Goal: Information Seeking & Learning: Learn about a topic

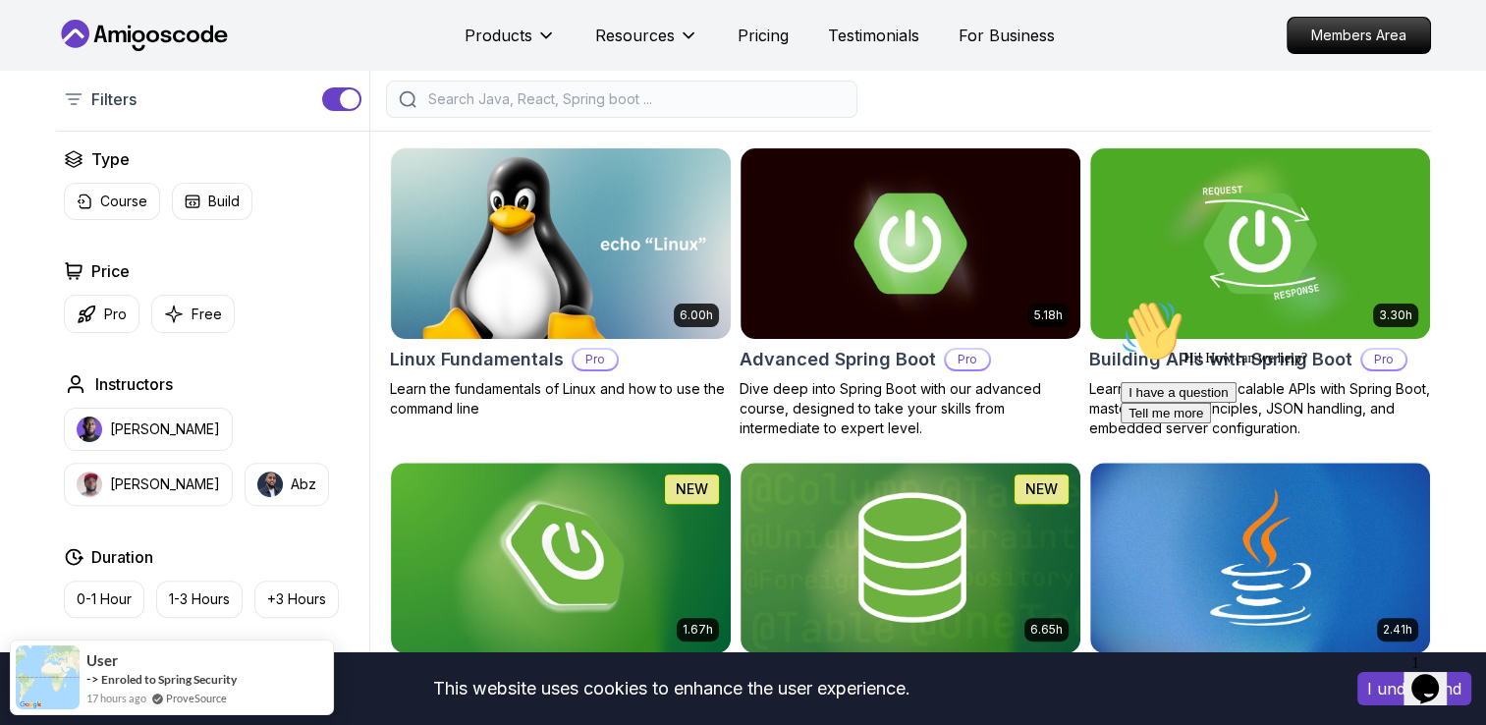
scroll to position [440, 0]
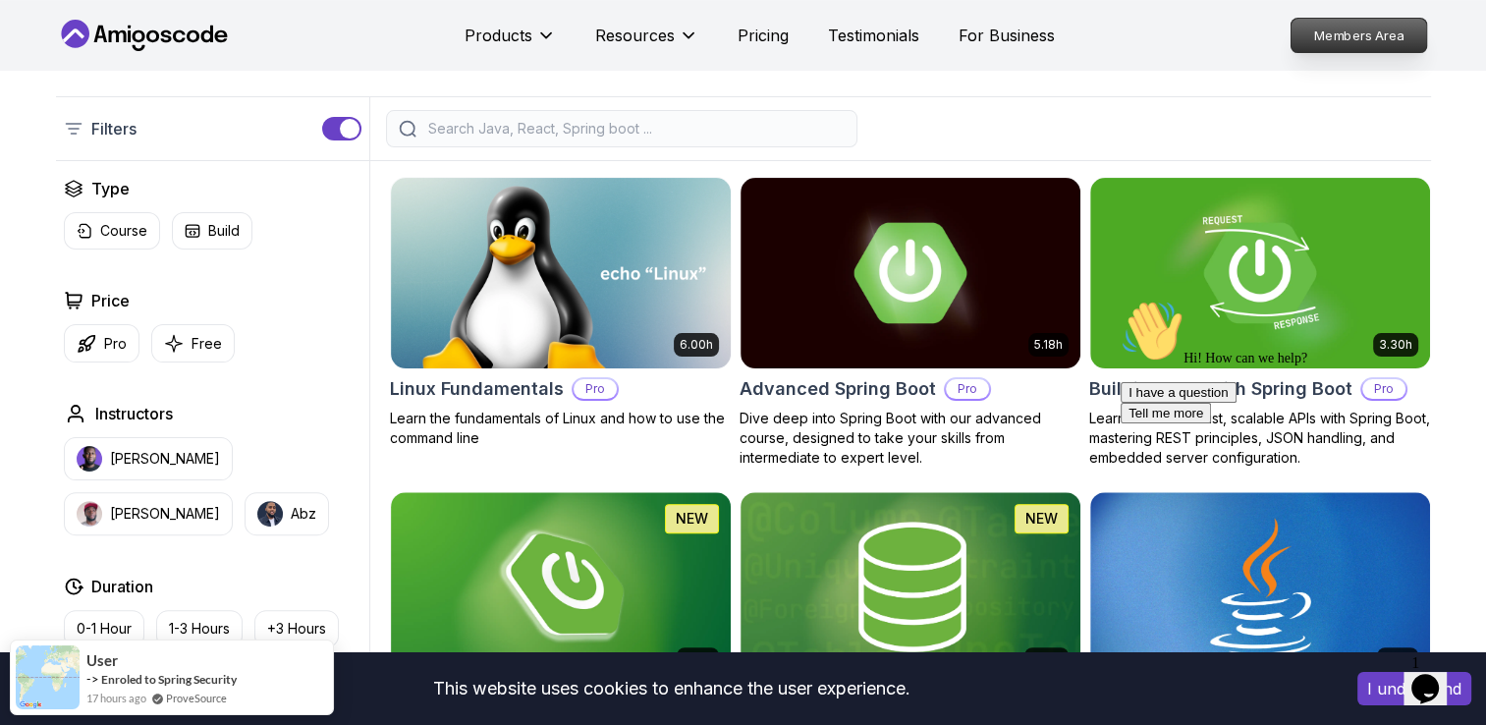
click at [1340, 34] on p "Members Area" at bounding box center [1359, 35] width 136 height 33
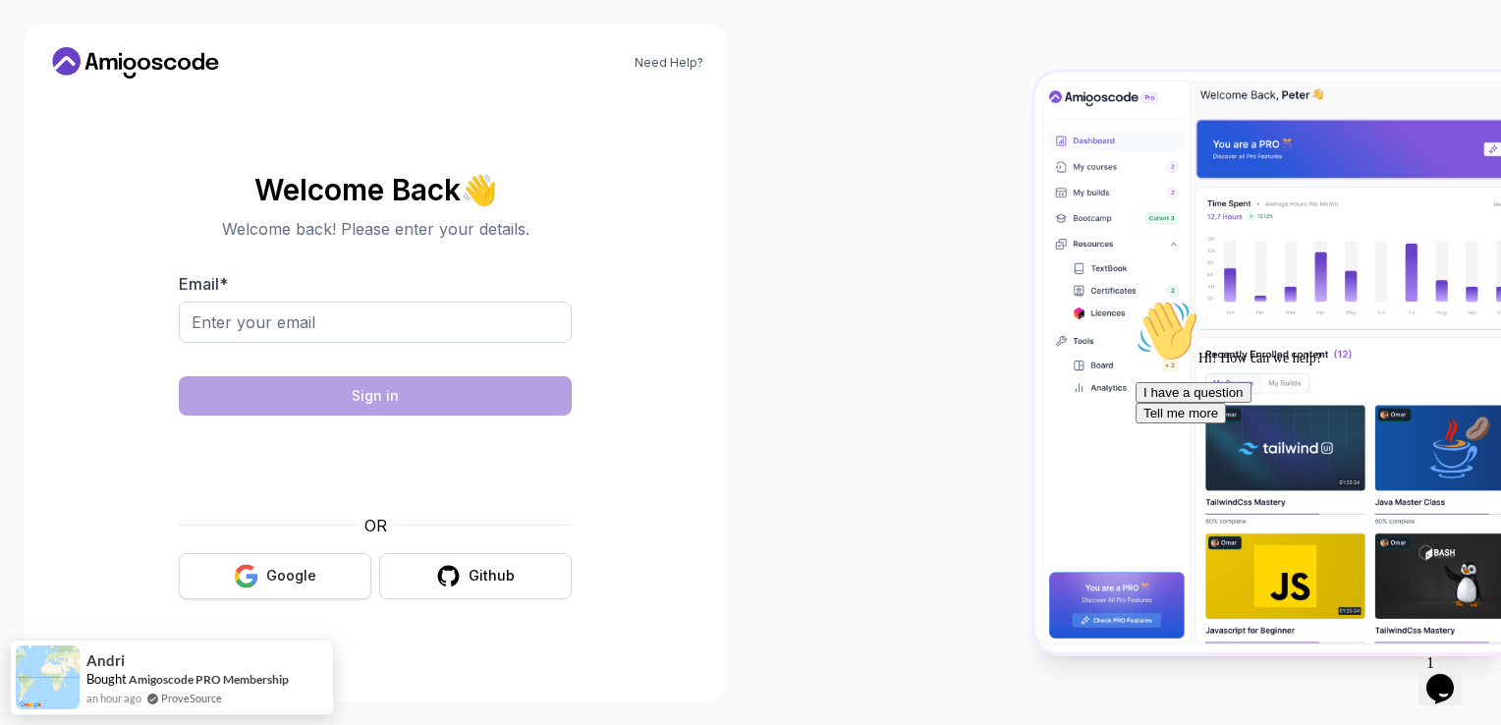
click at [293, 575] on div "Google" at bounding box center [291, 576] width 50 height 20
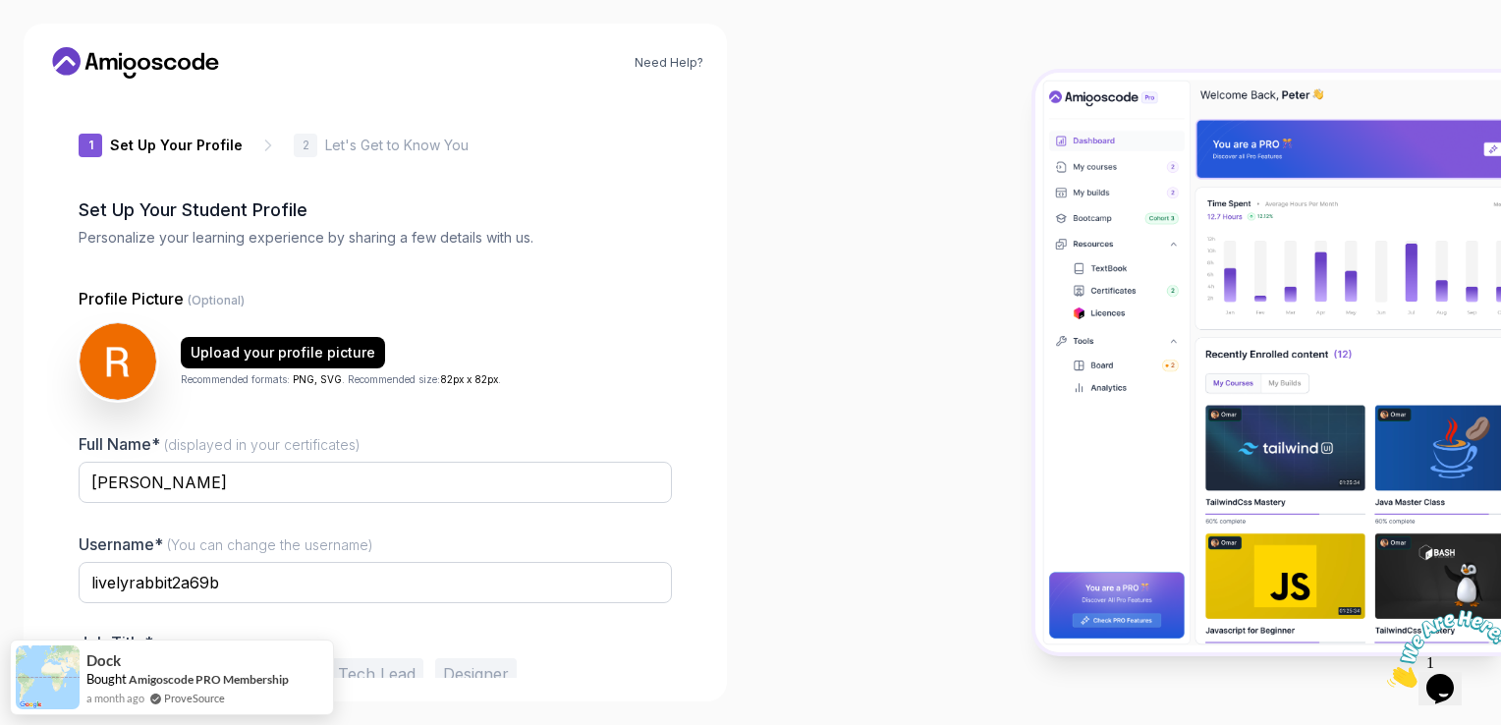
scroll to position [93, 0]
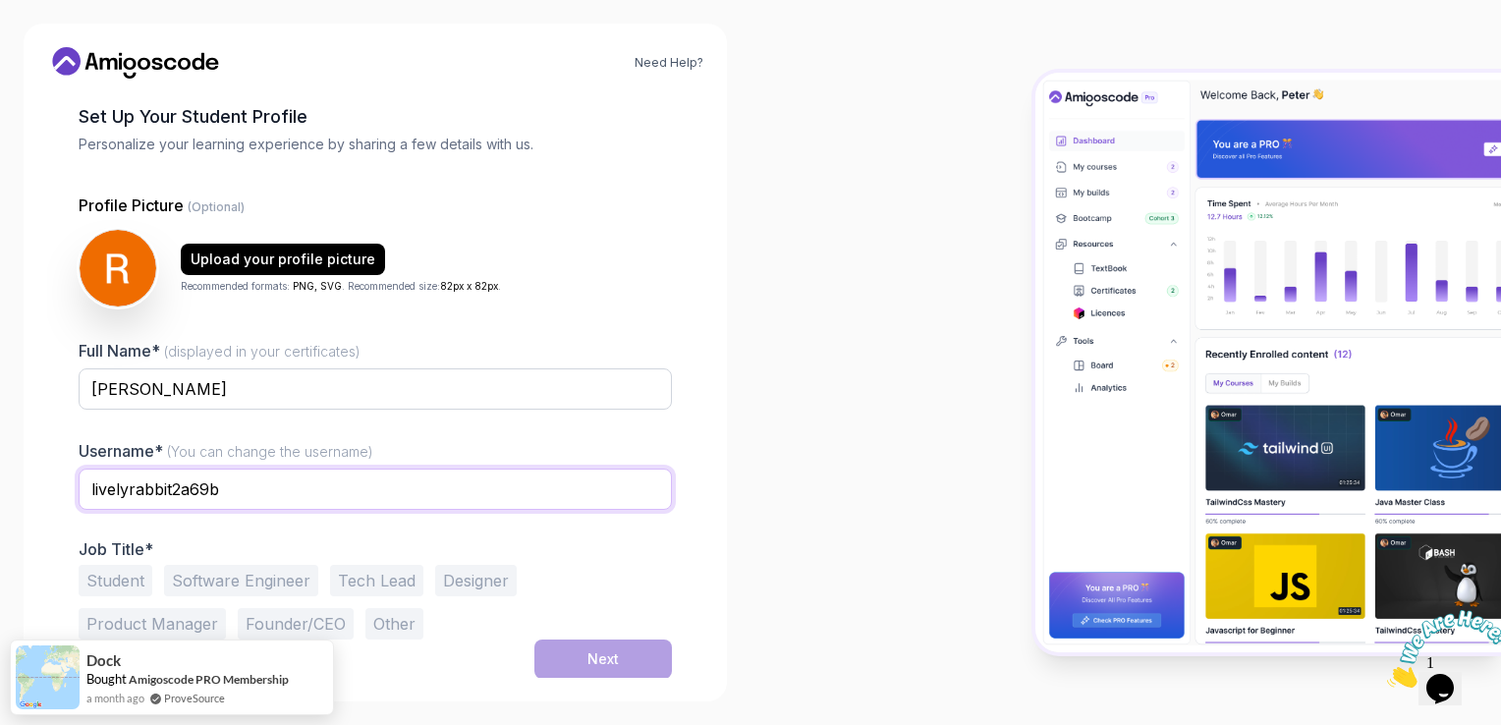
click at [316, 494] on input "livelyrabbit2a69b" at bounding box center [375, 489] width 593 height 41
drag, startPoint x: 350, startPoint y: 477, endPoint x: 17, endPoint y: 448, distance: 334.3
click at [17, 448] on div "Need Help? 1 Set Up Your Profile 1 Set Up Your Profile 2 Let's Get to Know You …" at bounding box center [375, 362] width 750 height 725
type input "Ravivirani010"
click at [495, 422] on div at bounding box center [375, 423] width 593 height 18
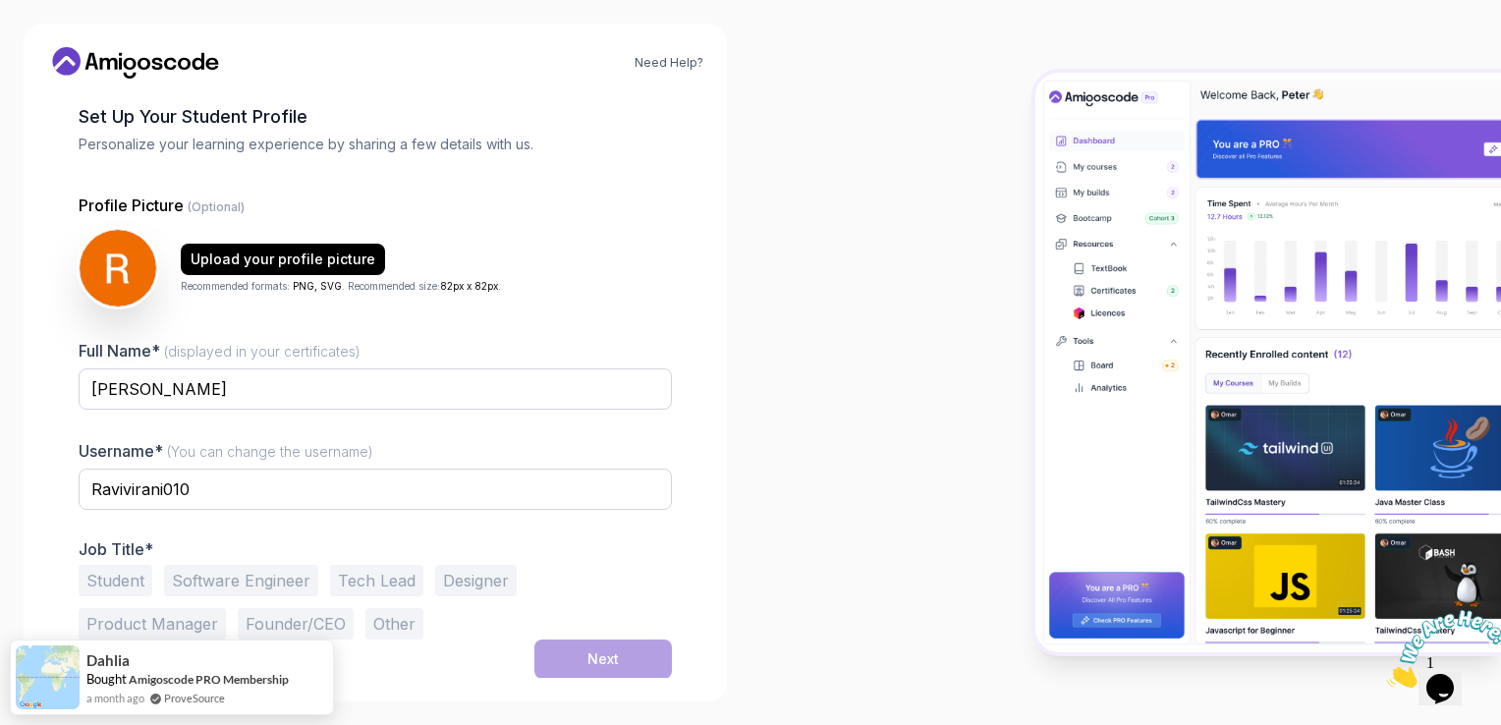
click at [127, 588] on button "Student" at bounding box center [116, 580] width 74 height 31
click at [594, 650] on div "Next" at bounding box center [602, 659] width 31 height 20
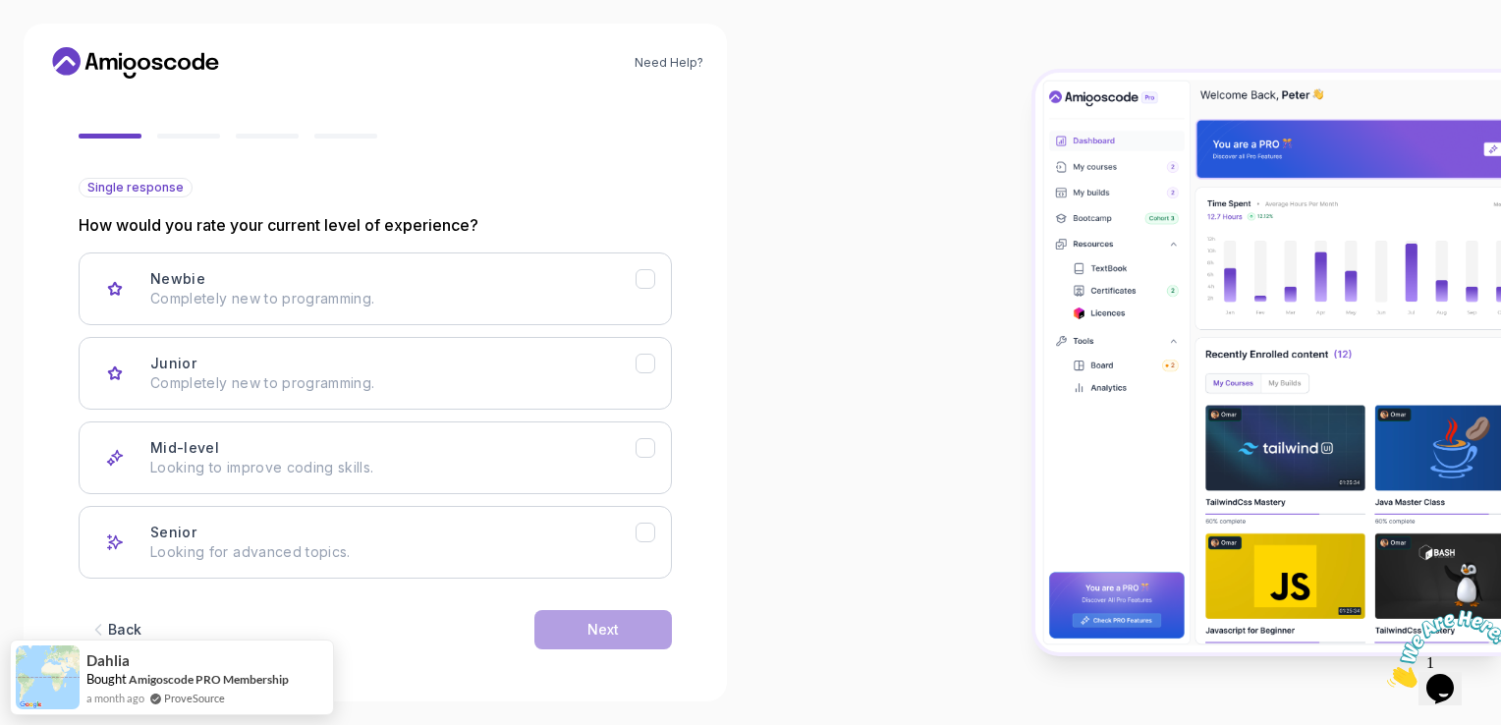
scroll to position [153, 0]
click at [618, 463] on p "Looking to improve coding skills." at bounding box center [392, 468] width 485 height 20
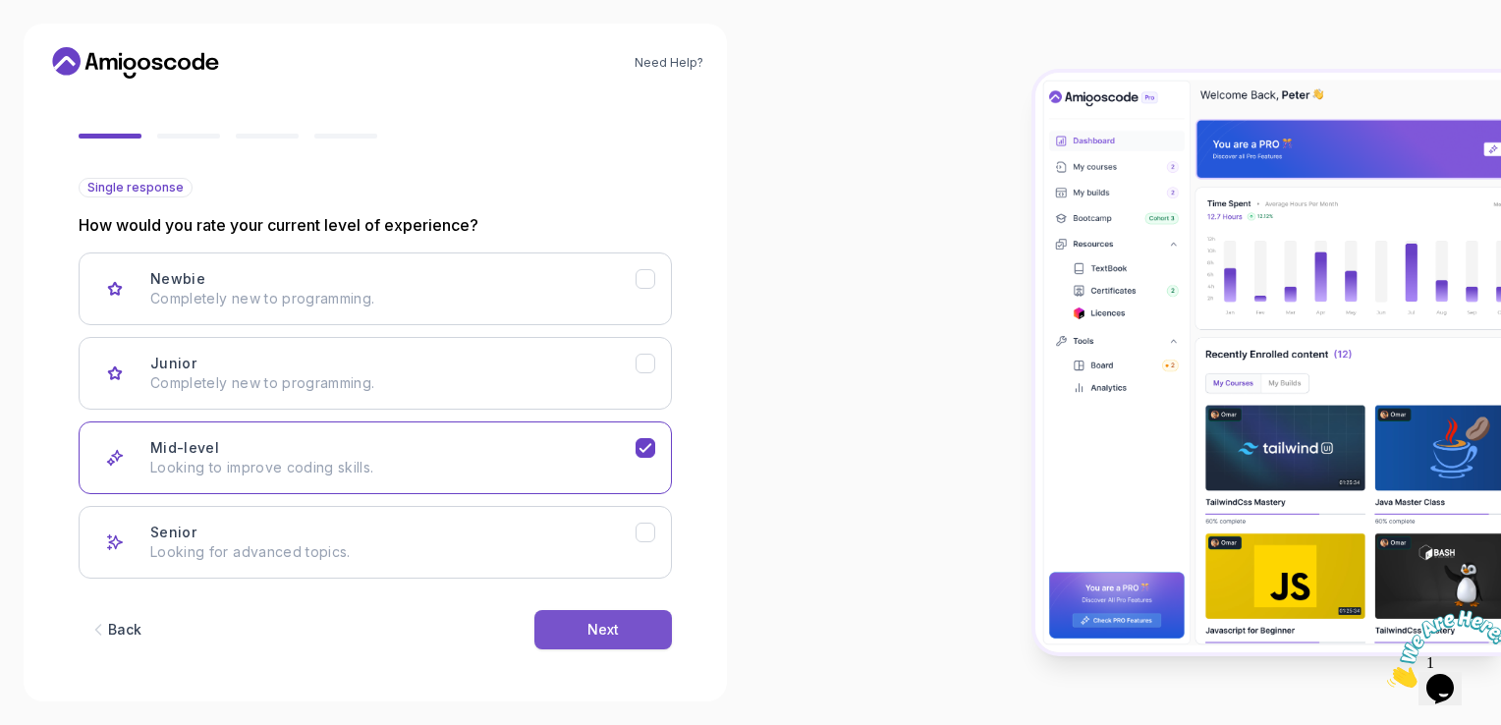
click at [629, 628] on button "Next" at bounding box center [603, 629] width 138 height 39
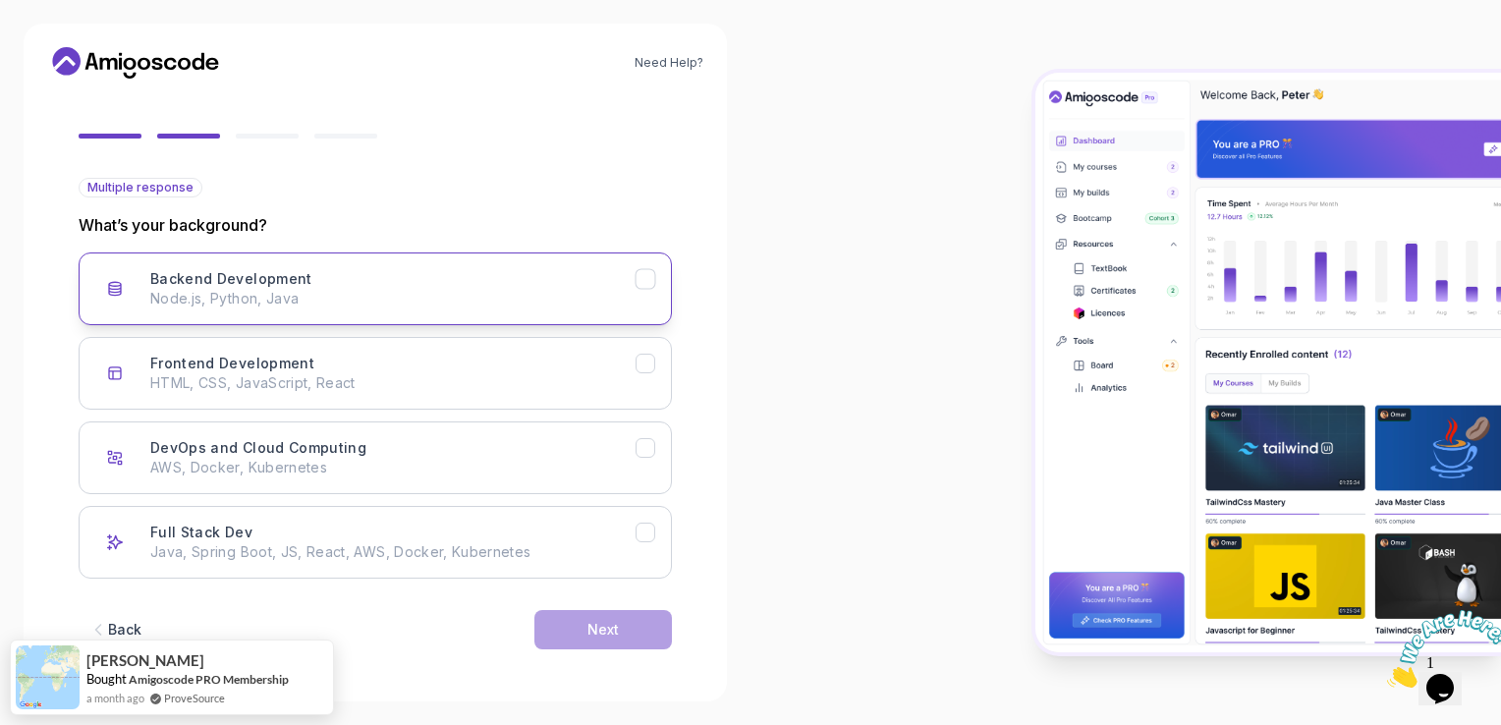
click at [420, 276] on div "Backend Development Node.js, Python, Java" at bounding box center [392, 288] width 485 height 39
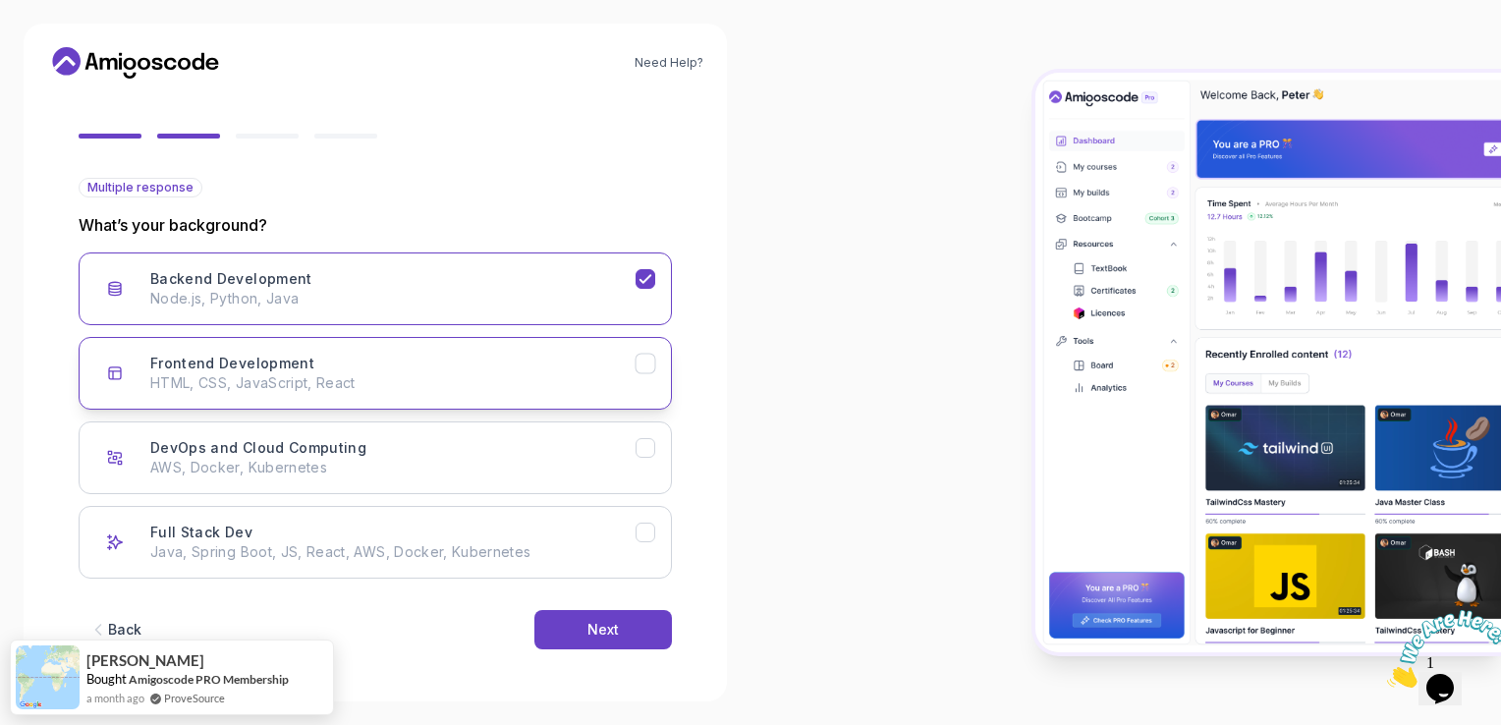
click at [414, 355] on div "Frontend Development HTML, CSS, JavaScript, React" at bounding box center [392, 373] width 485 height 39
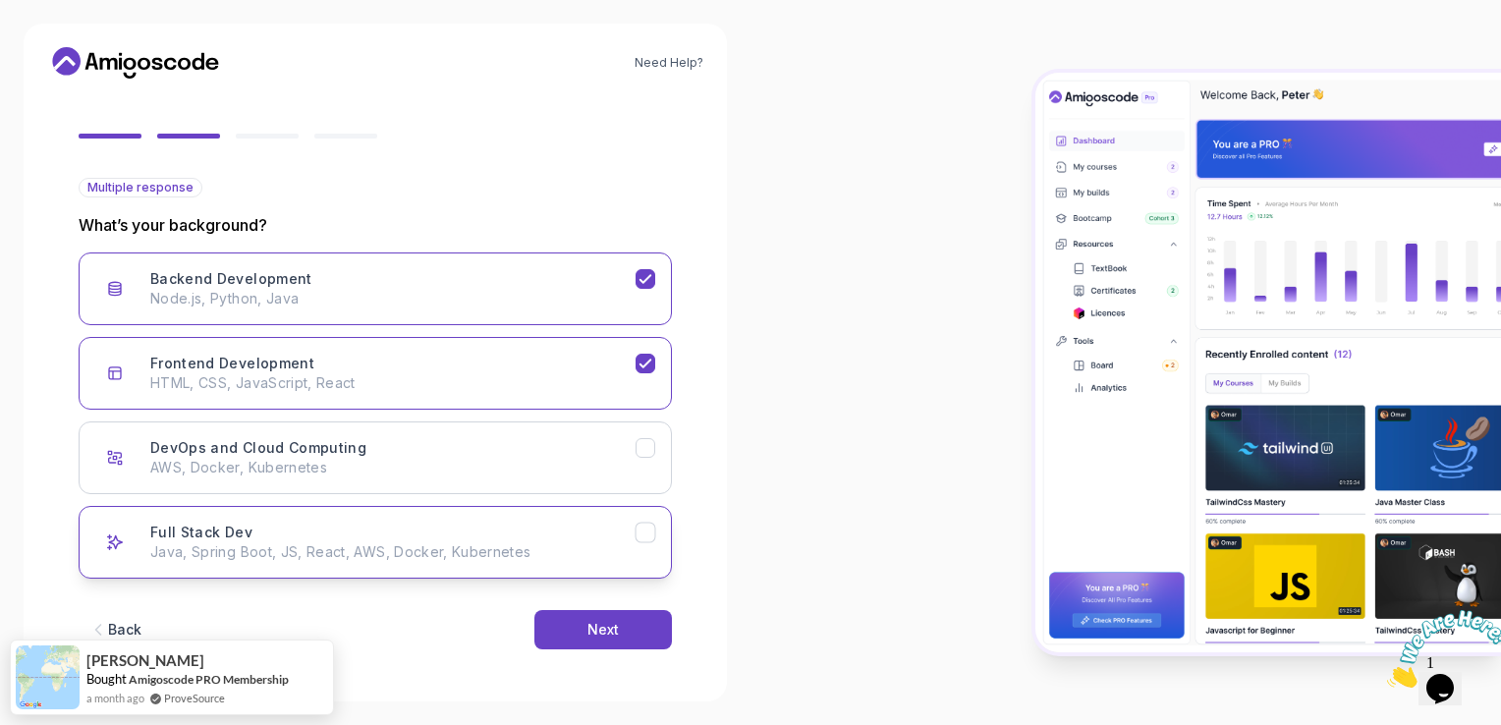
click at [605, 558] on p "Java, Spring Boot, JS, React, AWS, Docker, Kubernetes" at bounding box center [392, 552] width 485 height 20
click at [612, 632] on div "Next" at bounding box center [602, 630] width 31 height 20
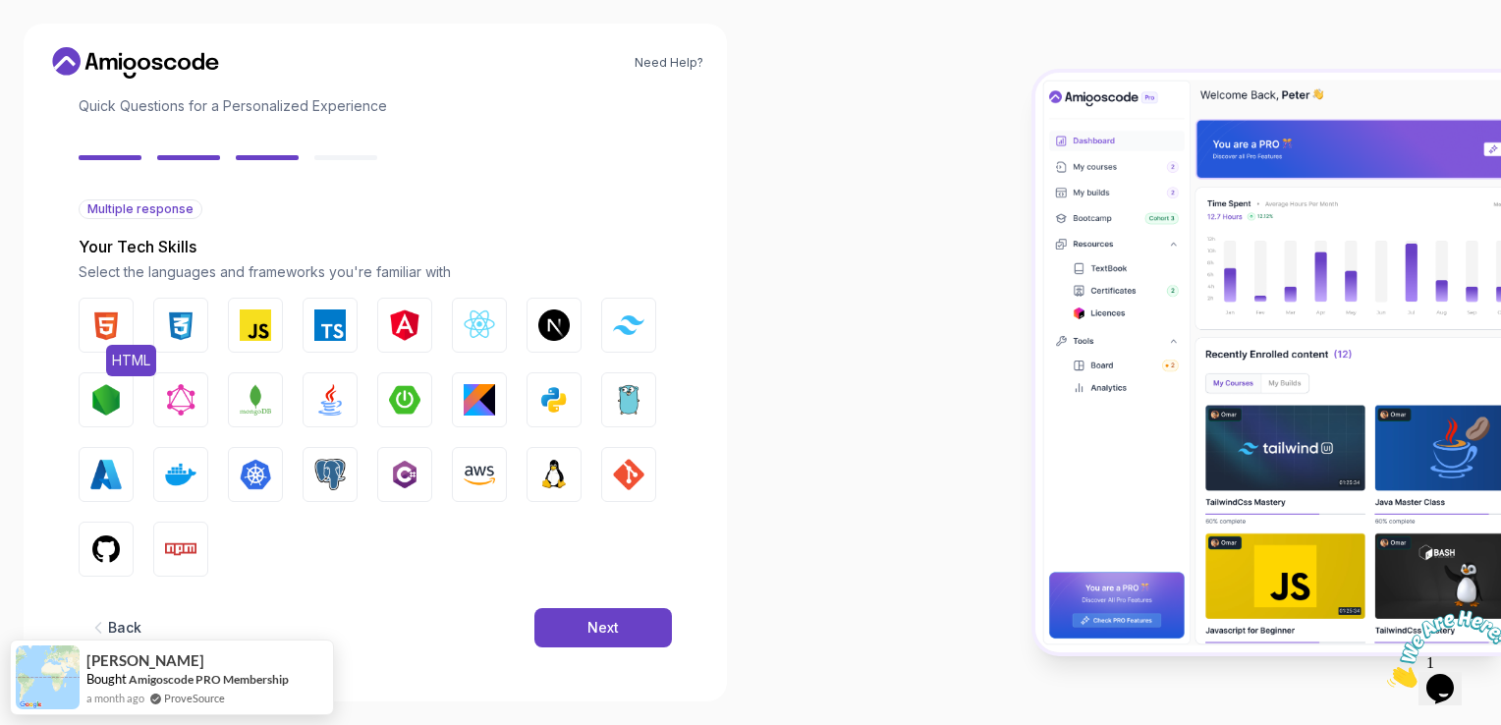
click at [114, 311] on img "button" at bounding box center [105, 324] width 31 height 31
click at [171, 326] on img "button" at bounding box center [180, 324] width 31 height 31
click at [237, 332] on button "JavaScript" at bounding box center [255, 325] width 55 height 55
click at [329, 345] on span "JavaScript" at bounding box center [295, 360] width 81 height 31
click at [342, 309] on img "button" at bounding box center [329, 324] width 31 height 31
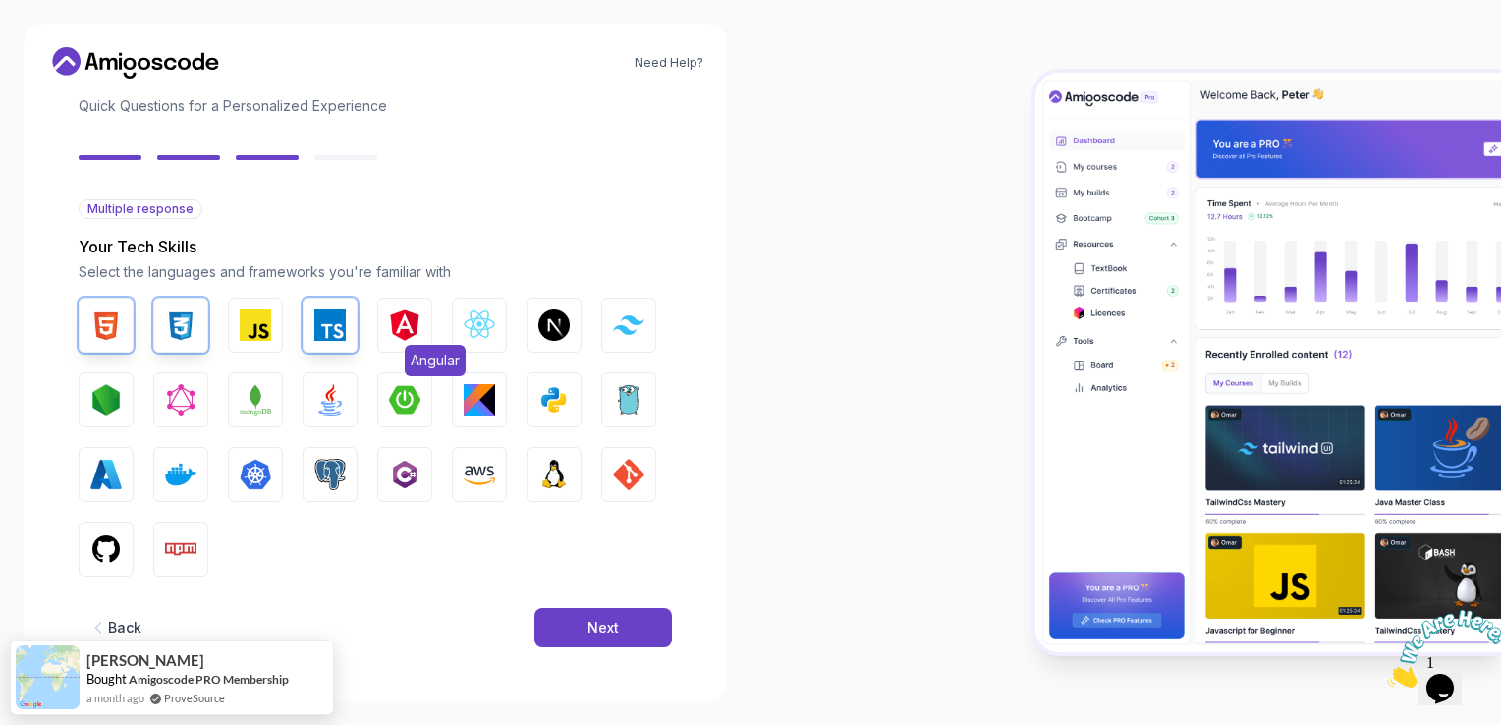
click at [393, 319] on img "button" at bounding box center [404, 324] width 31 height 31
click at [257, 311] on img "button" at bounding box center [255, 324] width 31 height 31
click at [117, 403] on img "button" at bounding box center [105, 399] width 31 height 31
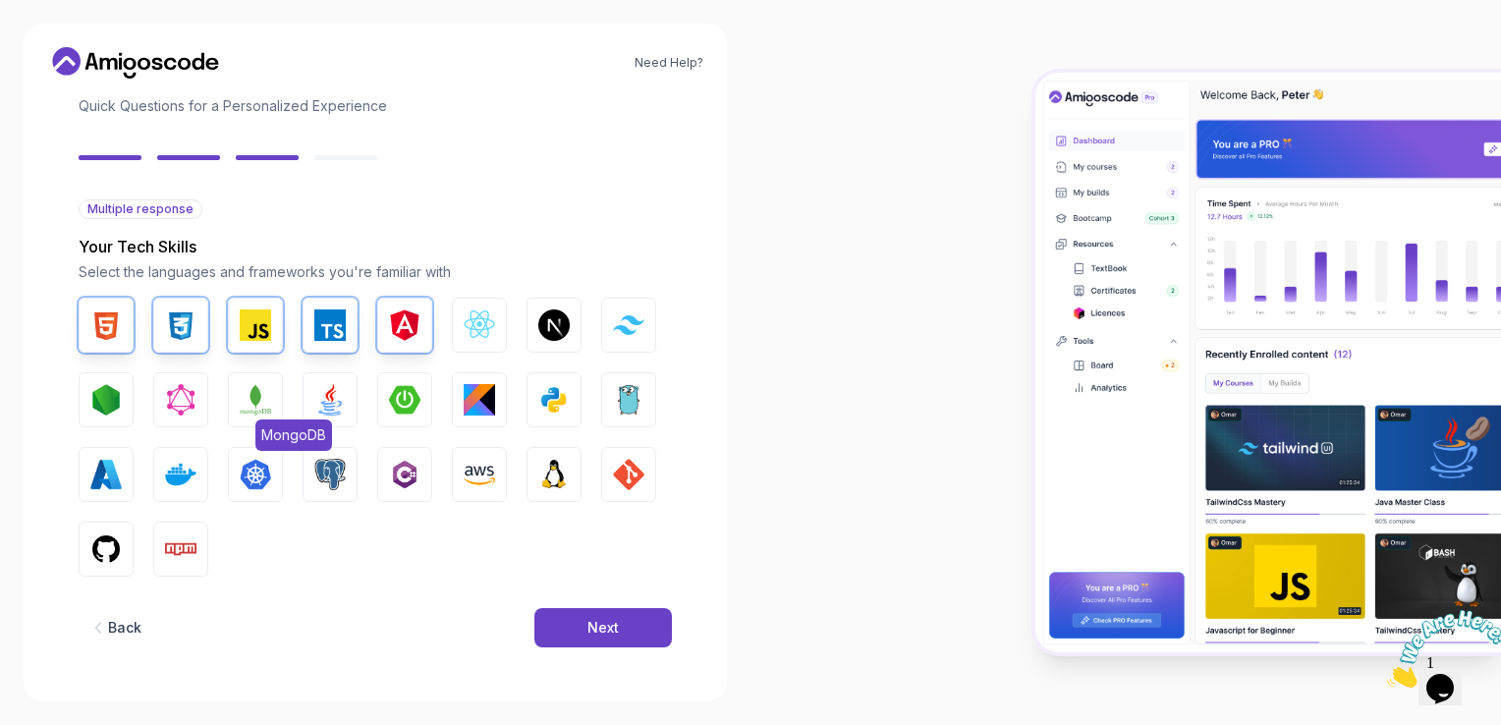
click at [257, 392] on img "button" at bounding box center [255, 399] width 31 height 31
click at [325, 403] on img "button" at bounding box center [329, 399] width 31 height 31
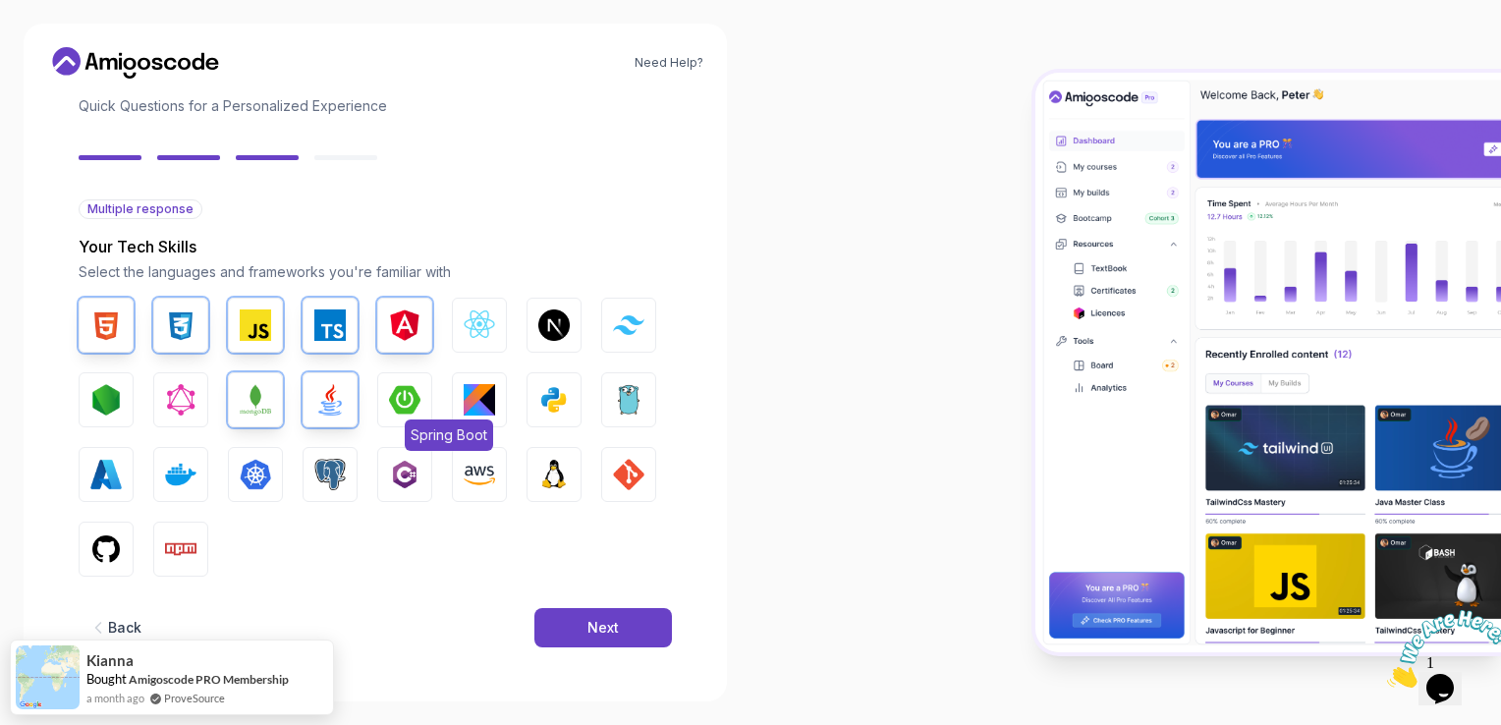
click at [403, 410] on img "button" at bounding box center [404, 399] width 31 height 31
click at [555, 497] on span "Linux" at bounding box center [576, 509] width 45 height 31
click at [196, 454] on button "Docker" at bounding box center [180, 474] width 55 height 55
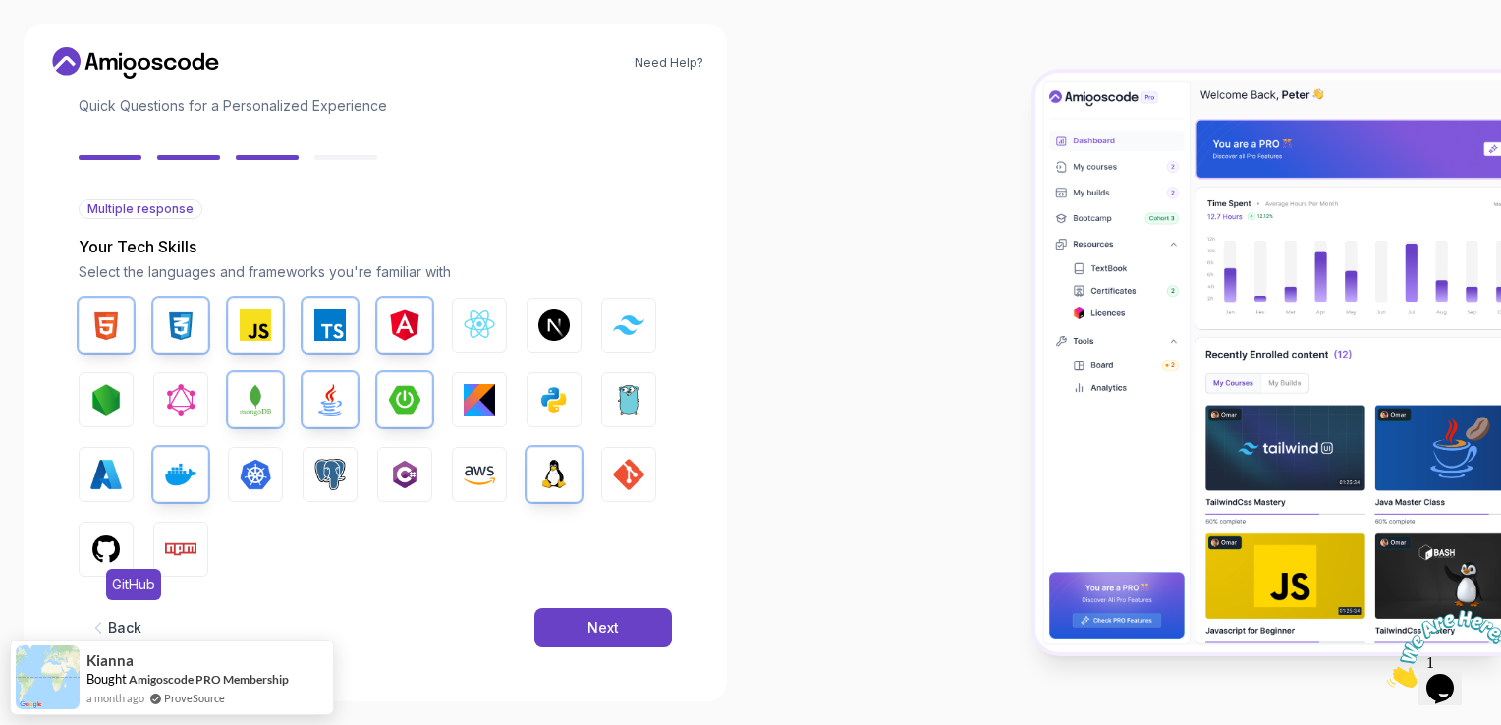
click at [127, 549] on button "GitHub" at bounding box center [106, 549] width 55 height 55
click at [607, 624] on div "Next" at bounding box center [602, 628] width 31 height 20
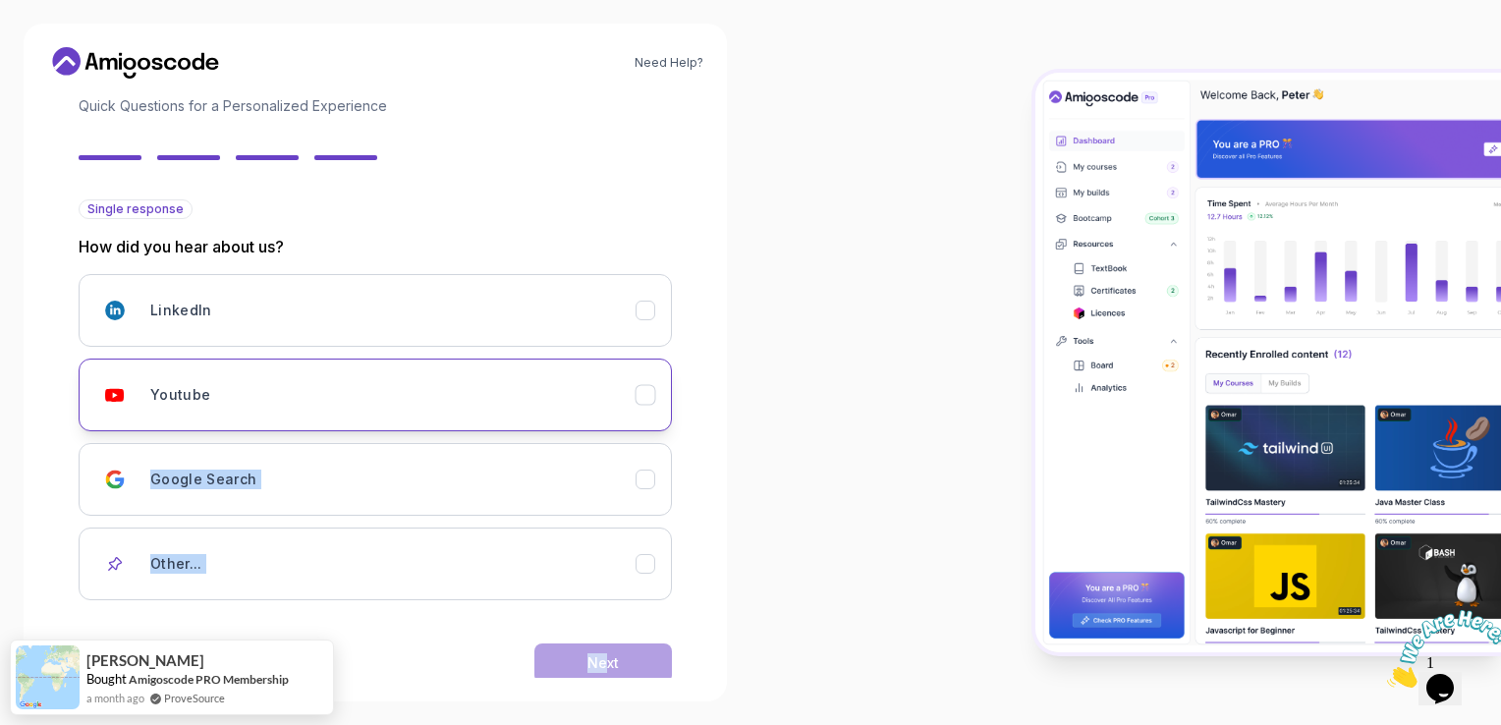
drag, startPoint x: 607, startPoint y: 624, endPoint x: 473, endPoint y: 390, distance: 269.3
click at [473, 390] on div "Single response How did you hear about us? LinkedIn Youtube Google Search Other…" at bounding box center [375, 456] width 593 height 515
click at [473, 390] on div "Youtube" at bounding box center [392, 394] width 485 height 39
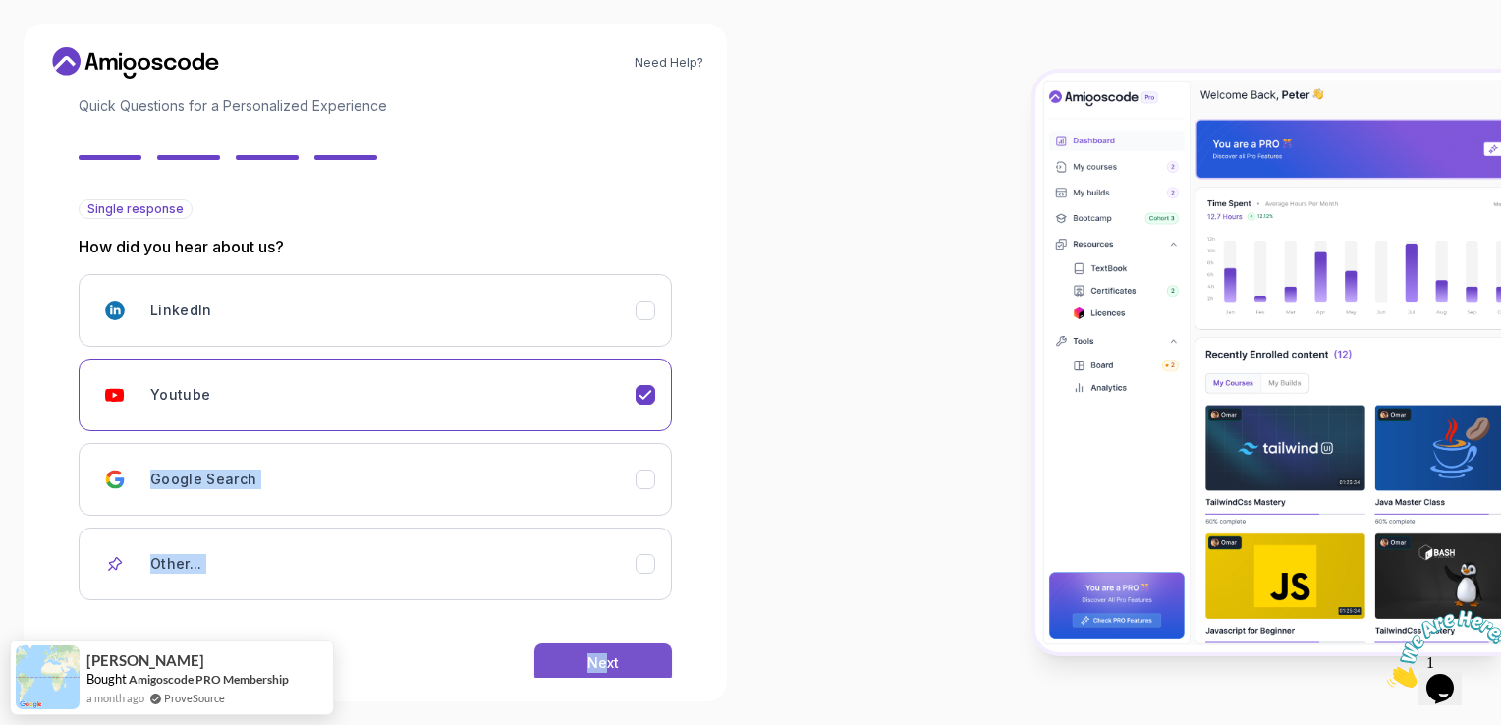
click at [626, 656] on button "Next" at bounding box center [603, 662] width 138 height 39
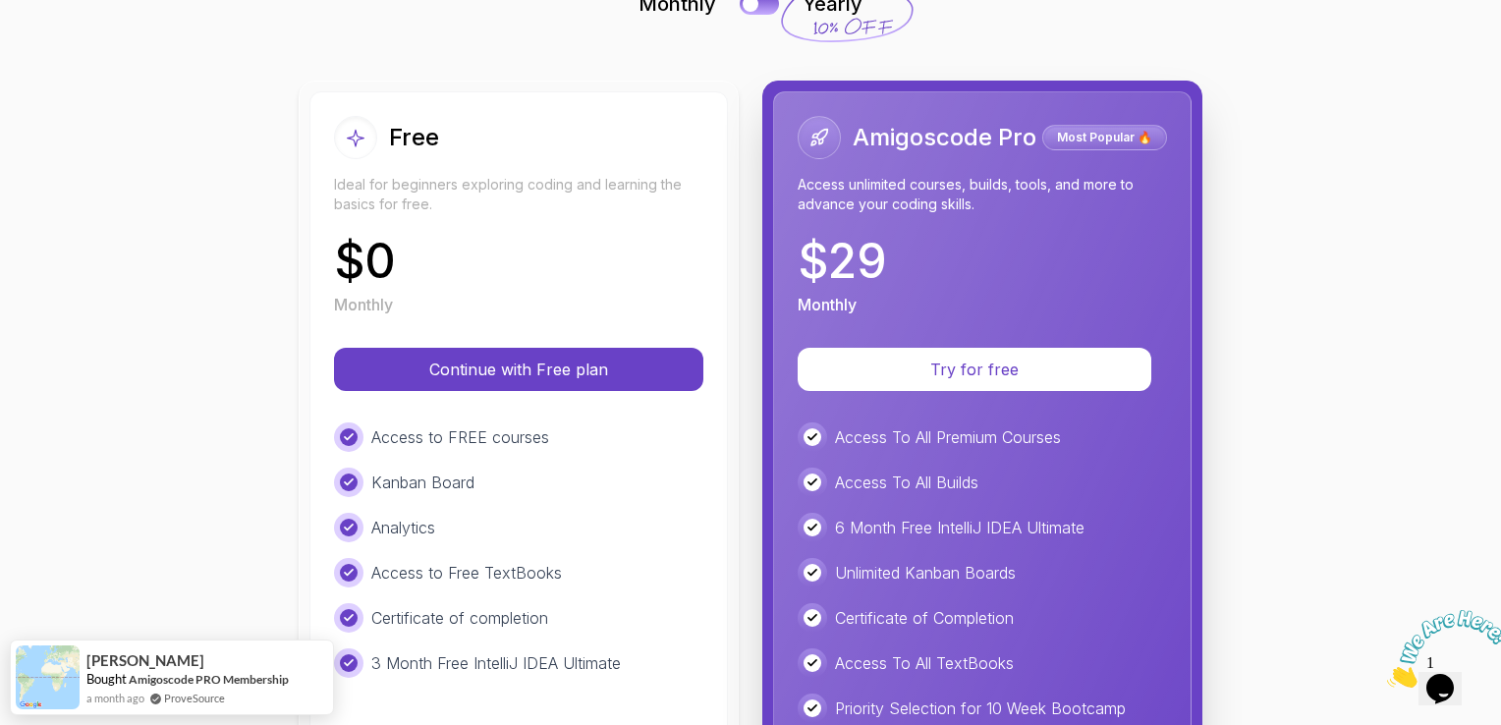
scroll to position [165, 0]
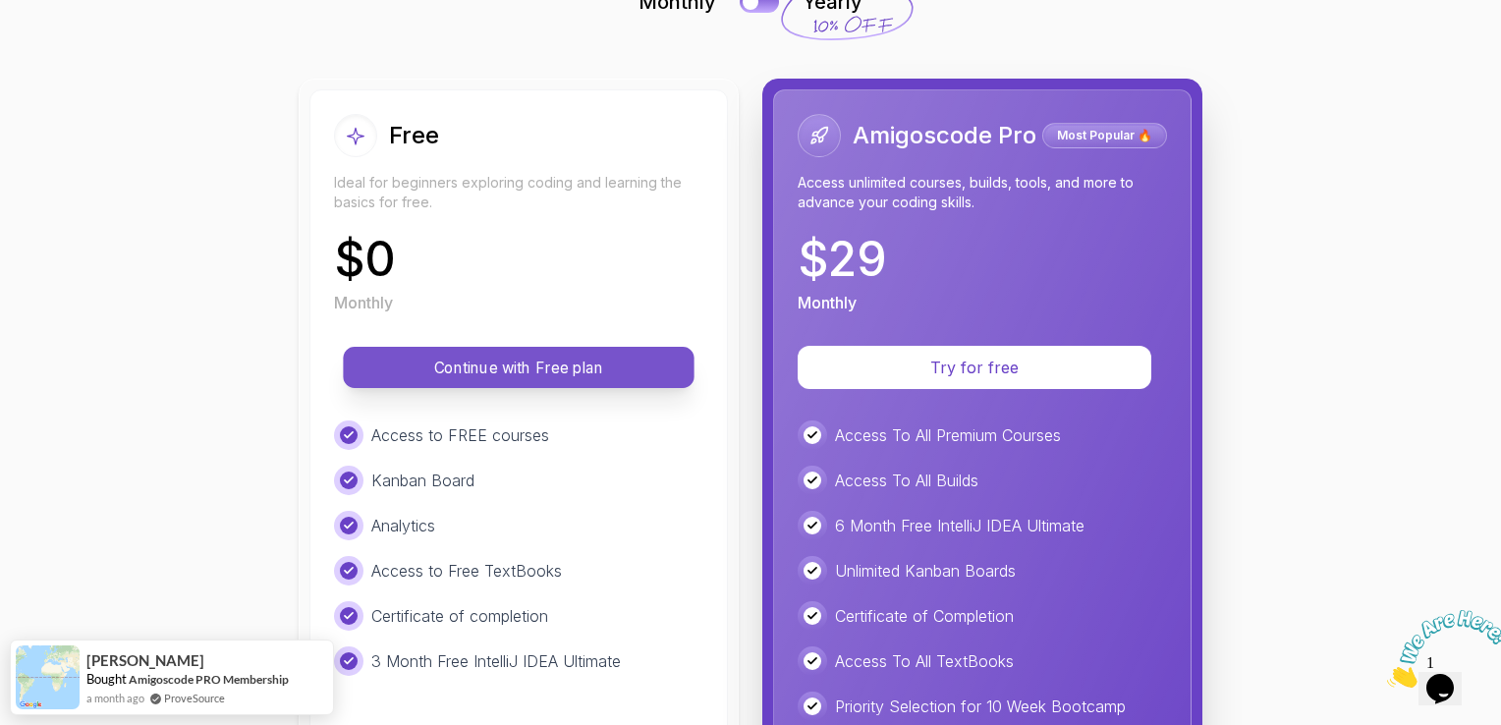
click at [523, 362] on p "Continue with Free plan" at bounding box center [518, 368] width 306 height 23
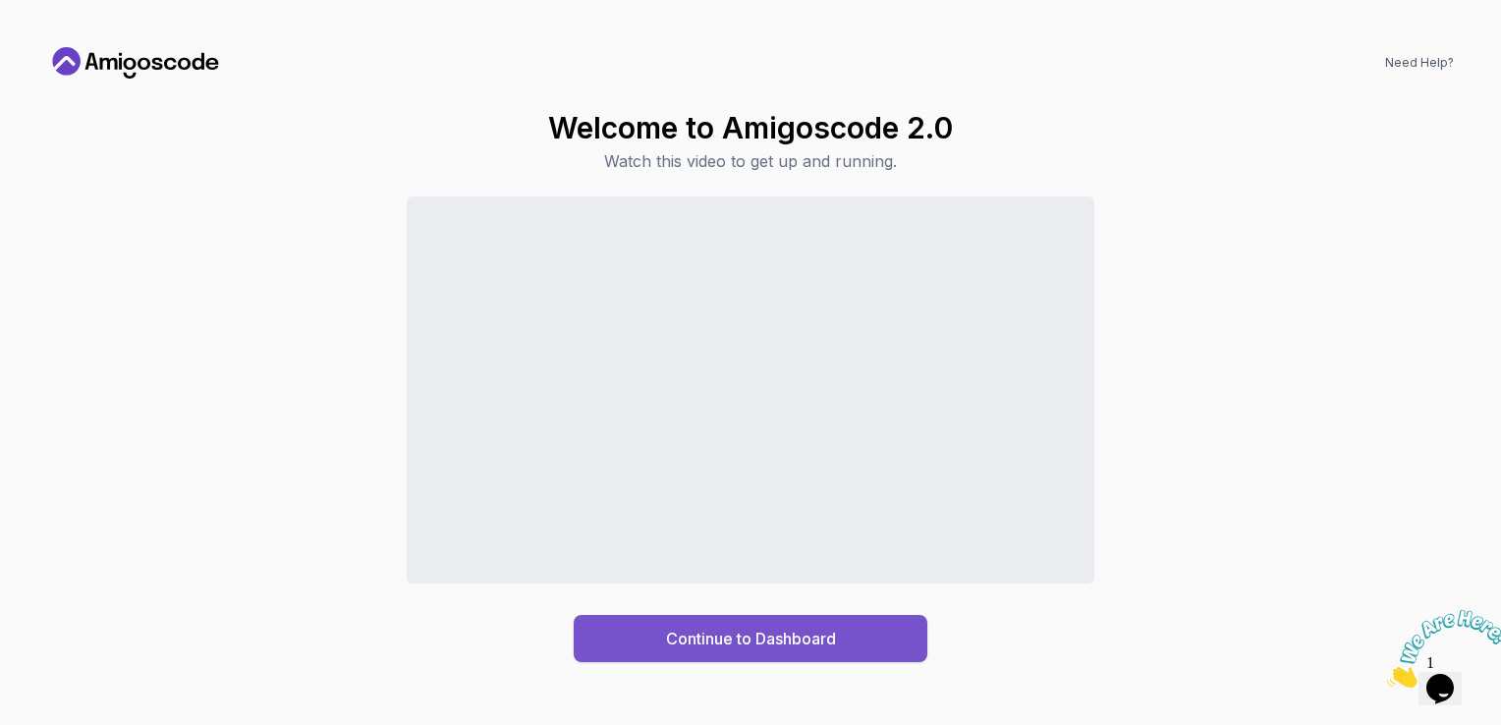
click at [656, 647] on button "Continue to Dashboard" at bounding box center [751, 638] width 354 height 47
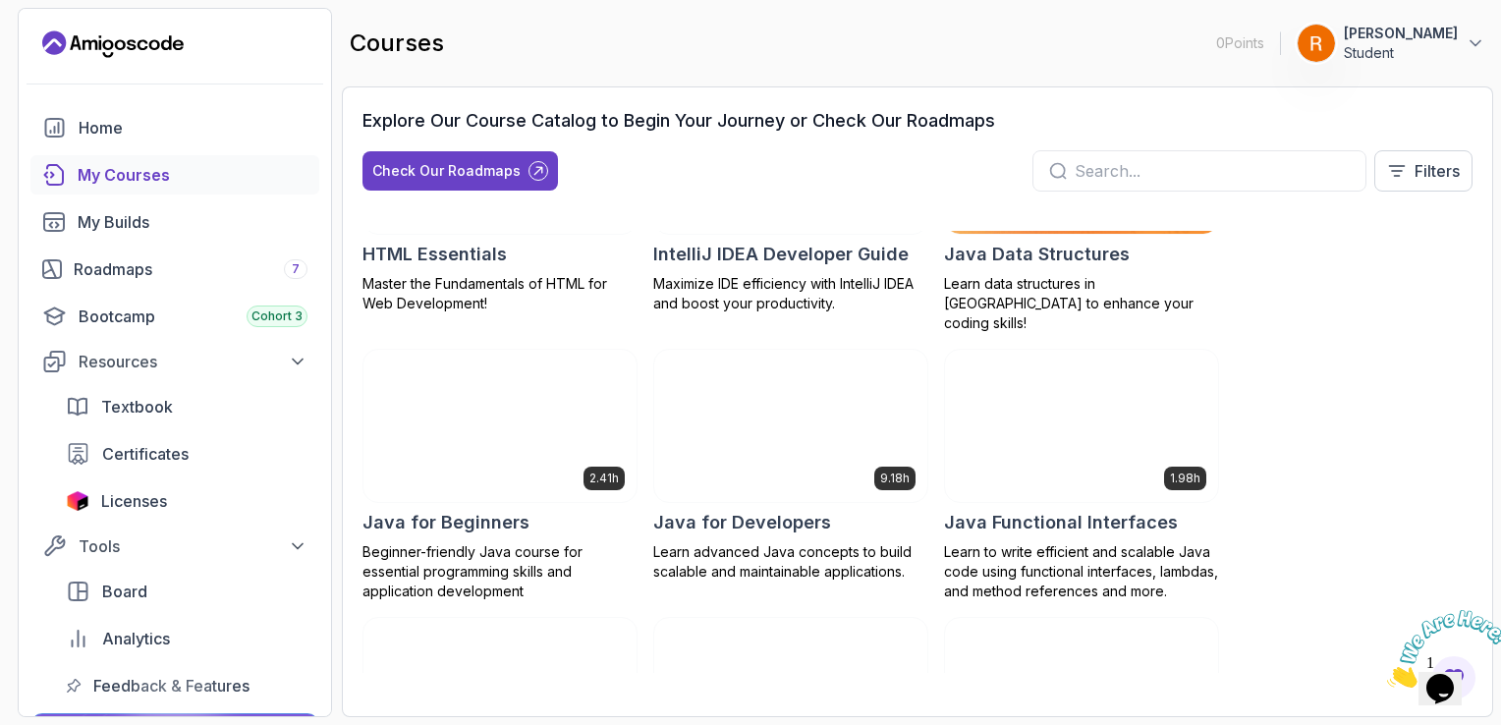
scroll to position [1261, 0]
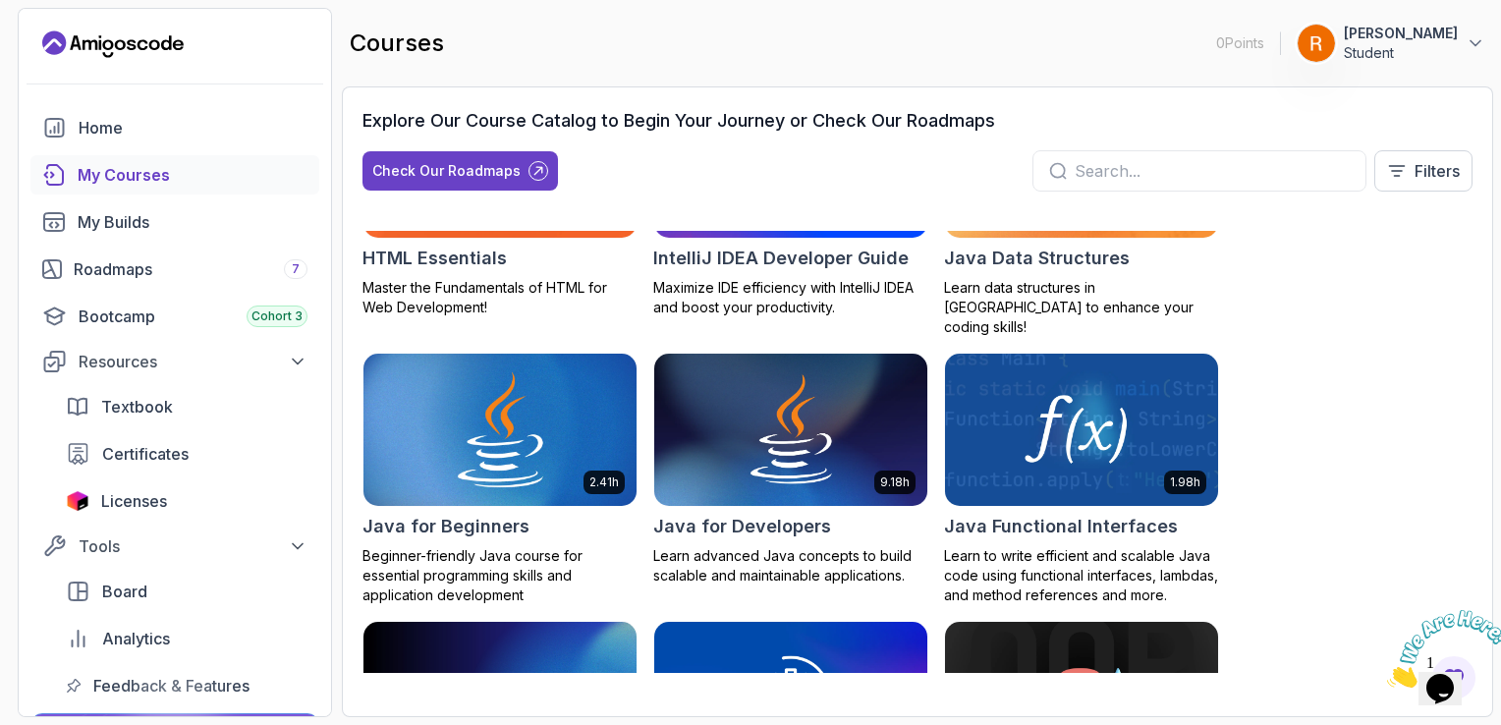
click at [565, 406] on img at bounding box center [500, 430] width 287 height 160
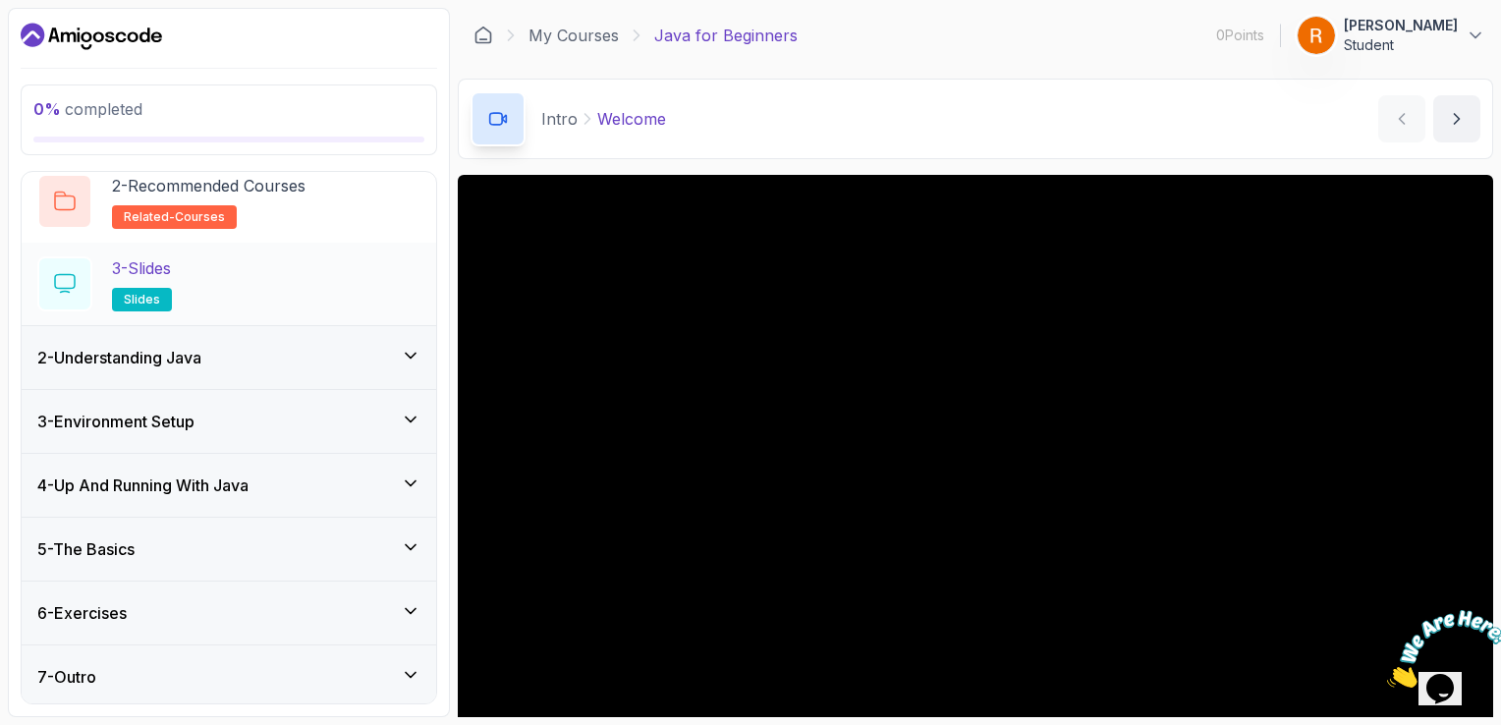
scroll to position [158, 0]
click at [406, 539] on icon at bounding box center [411, 546] width 20 height 20
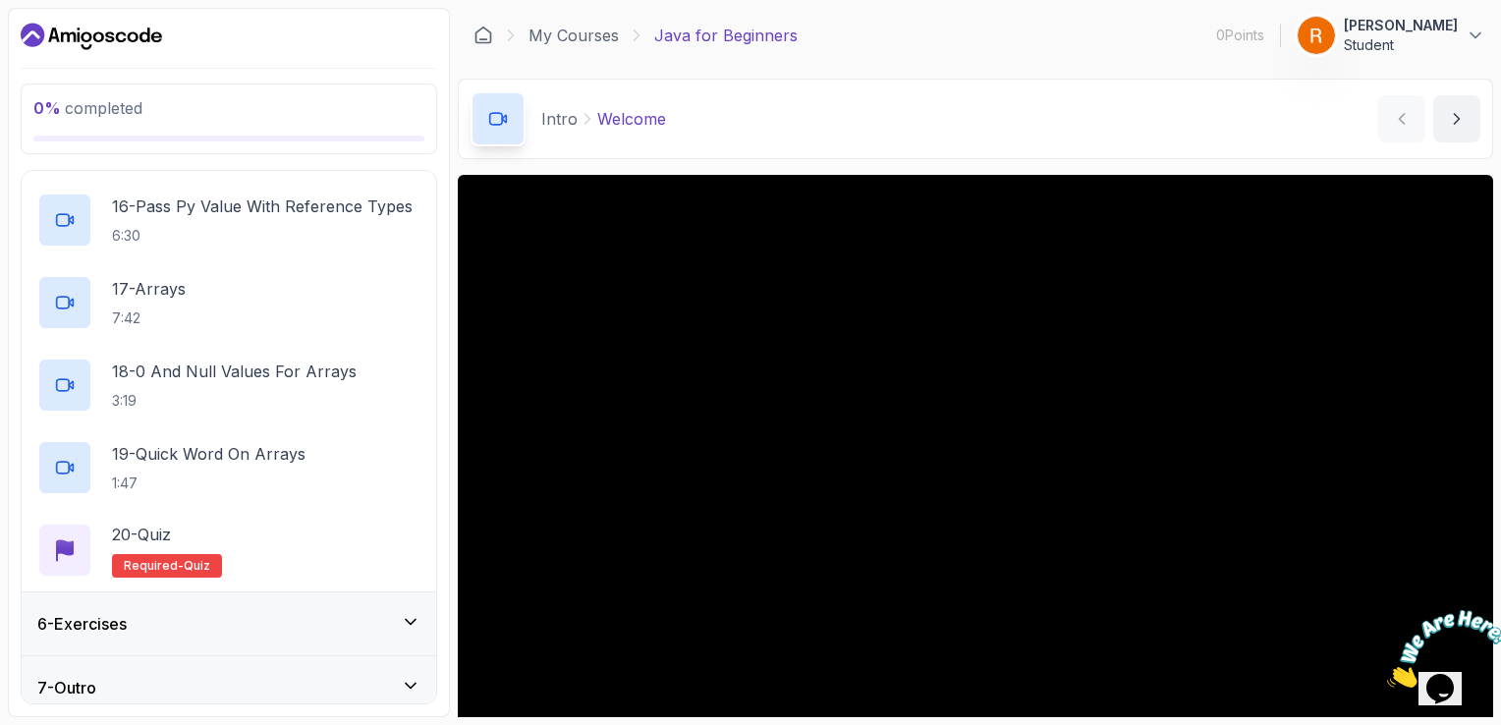
scroll to position [1561, 0]
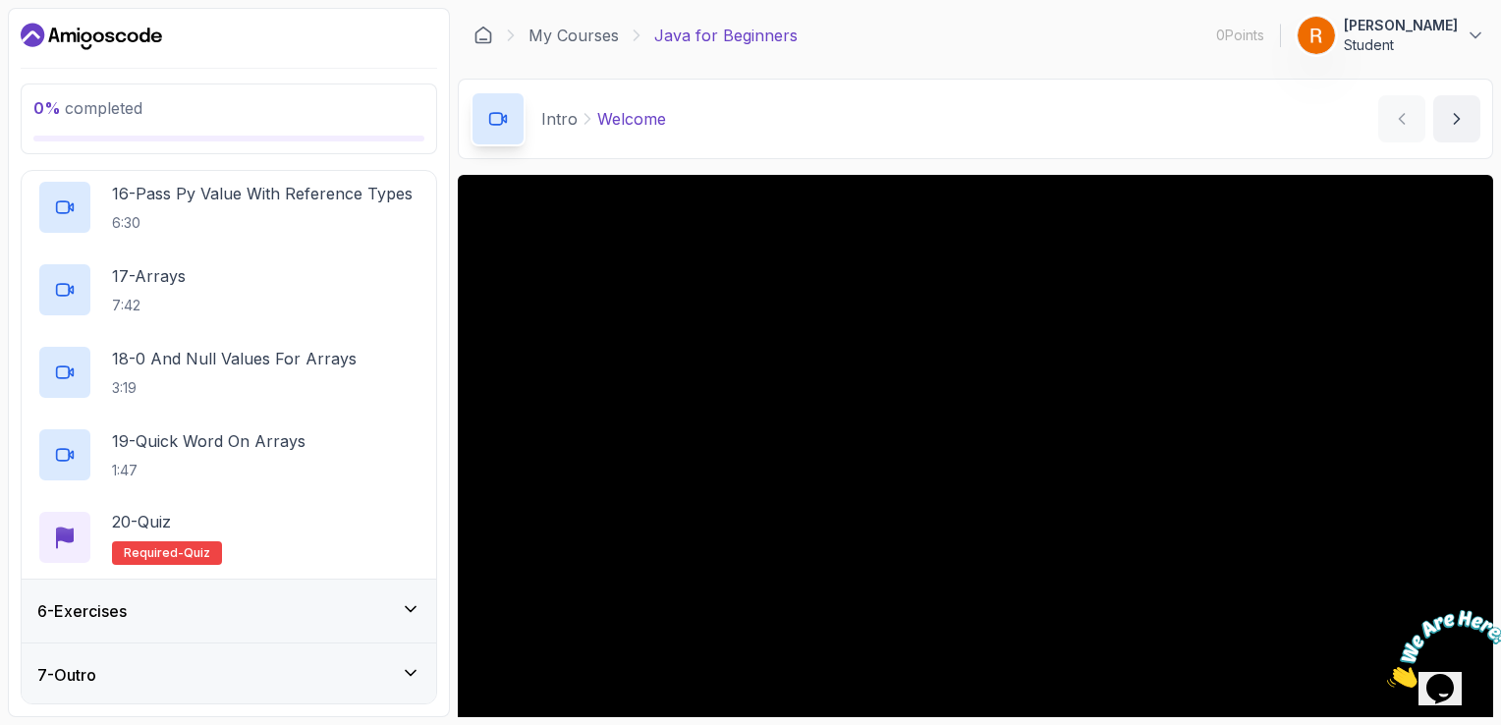
click at [386, 589] on div "6 - Exercises" at bounding box center [229, 611] width 415 height 63
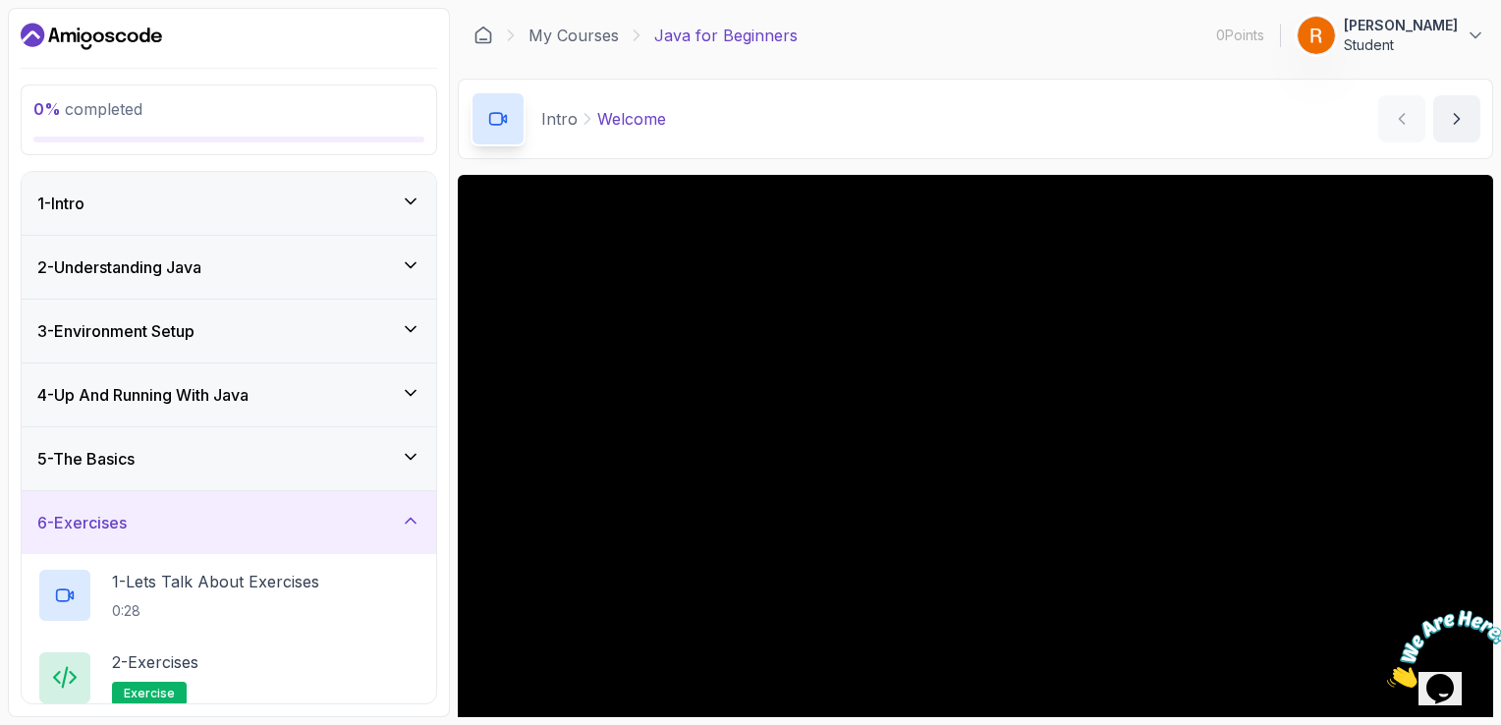
scroll to position [77, 0]
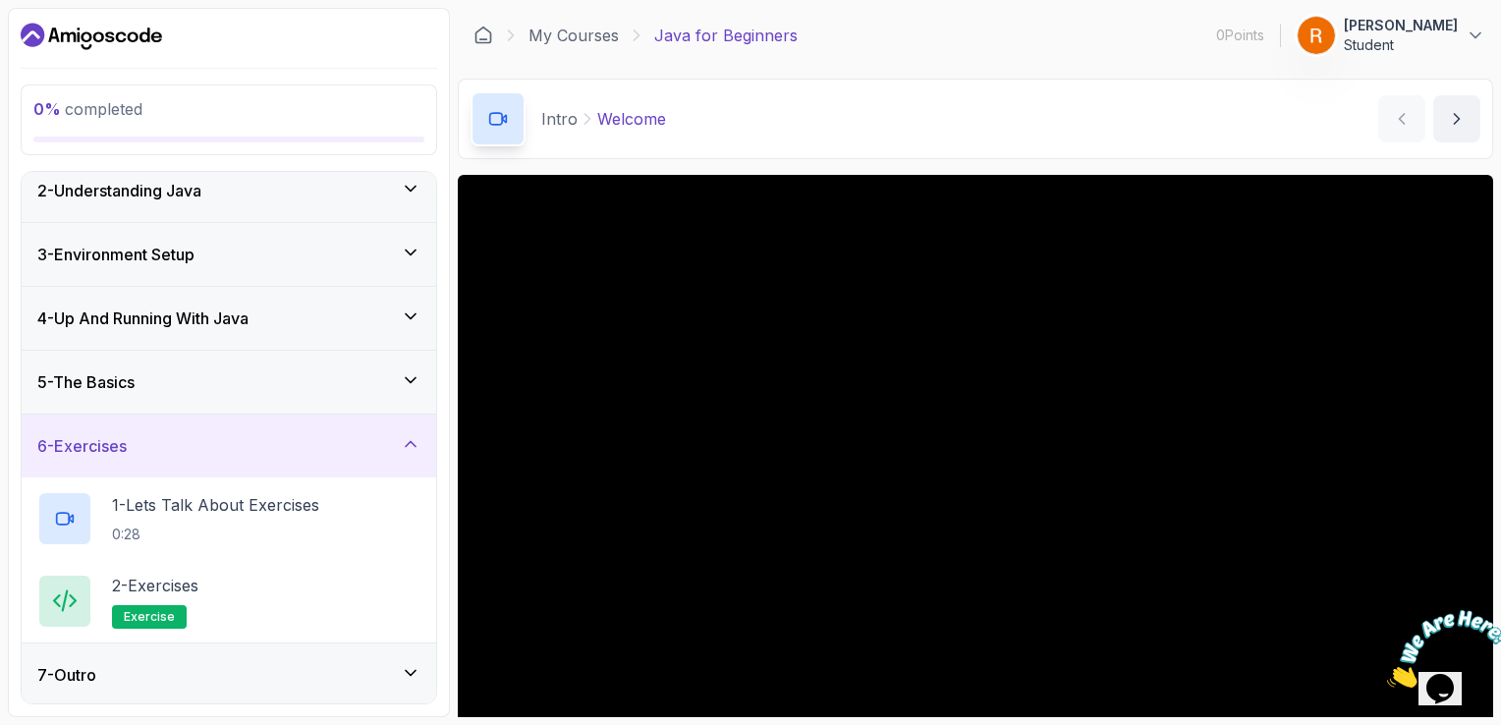
click at [373, 677] on div "7 - Outro" at bounding box center [228, 675] width 383 height 24
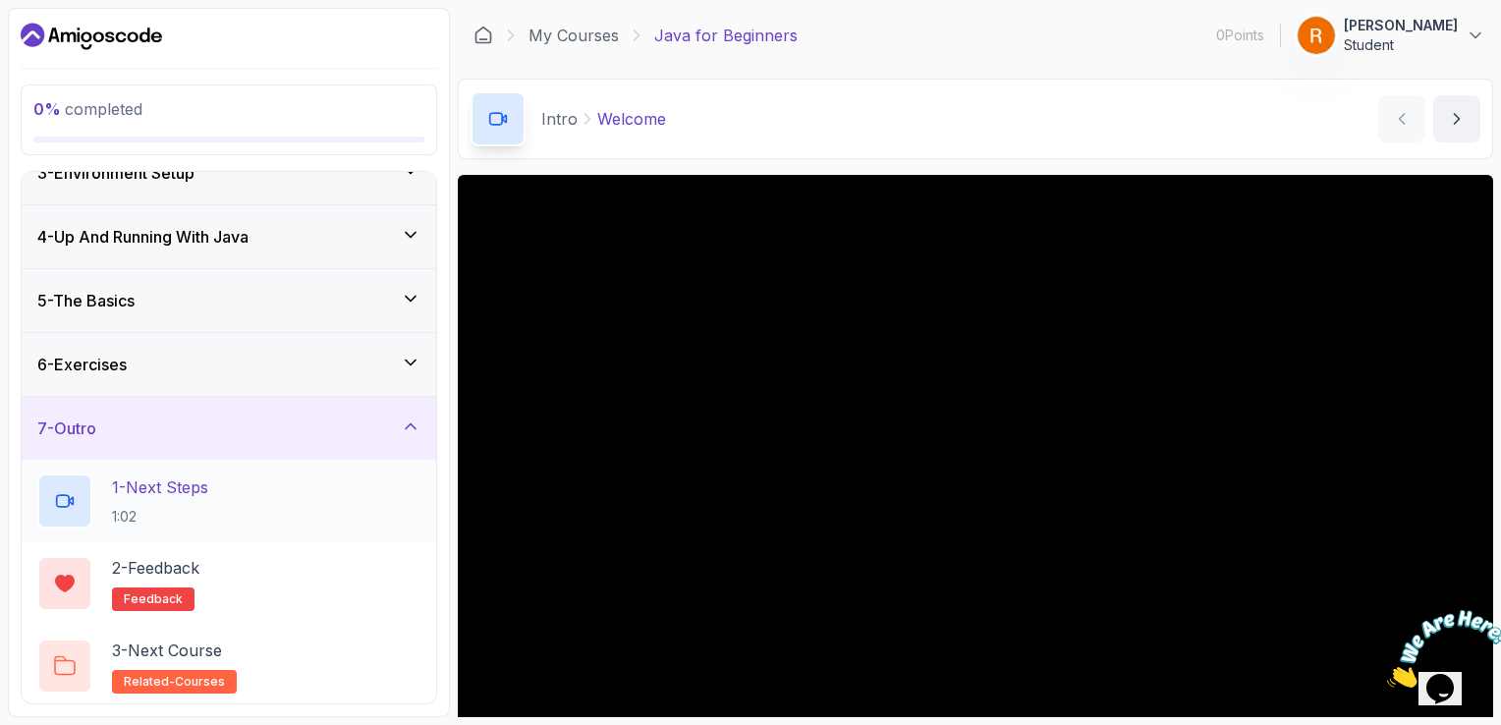
scroll to position [0, 0]
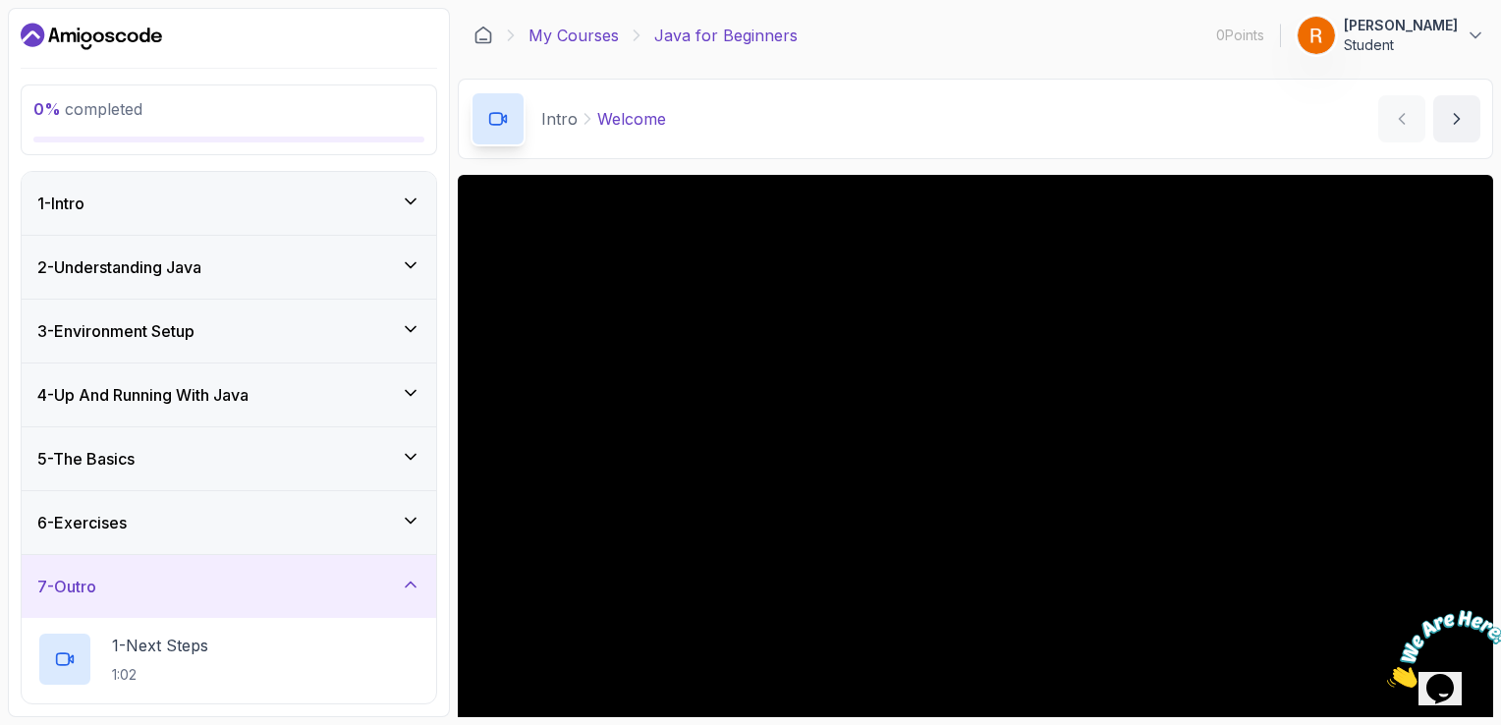
click at [589, 36] on link "My Courses" at bounding box center [573, 36] width 90 height 24
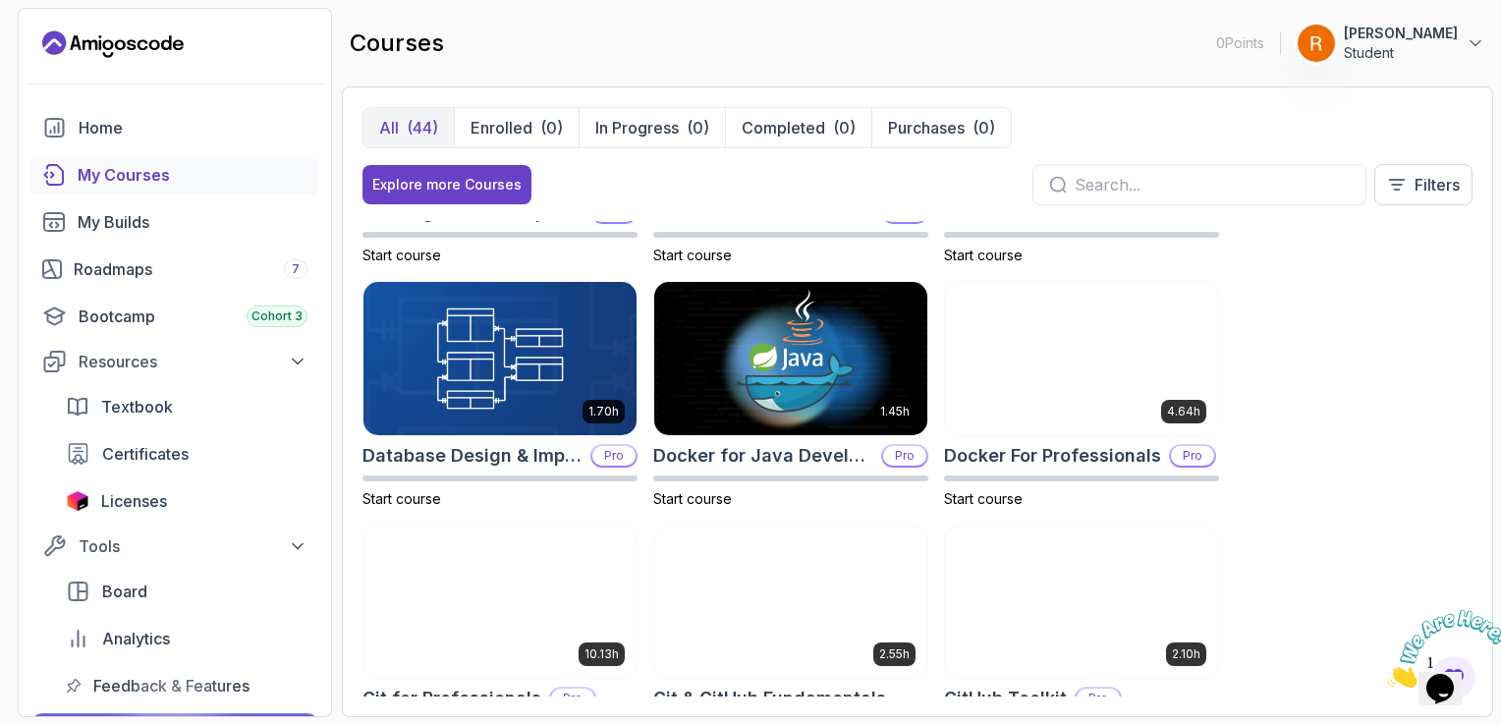
scroll to position [427, 0]
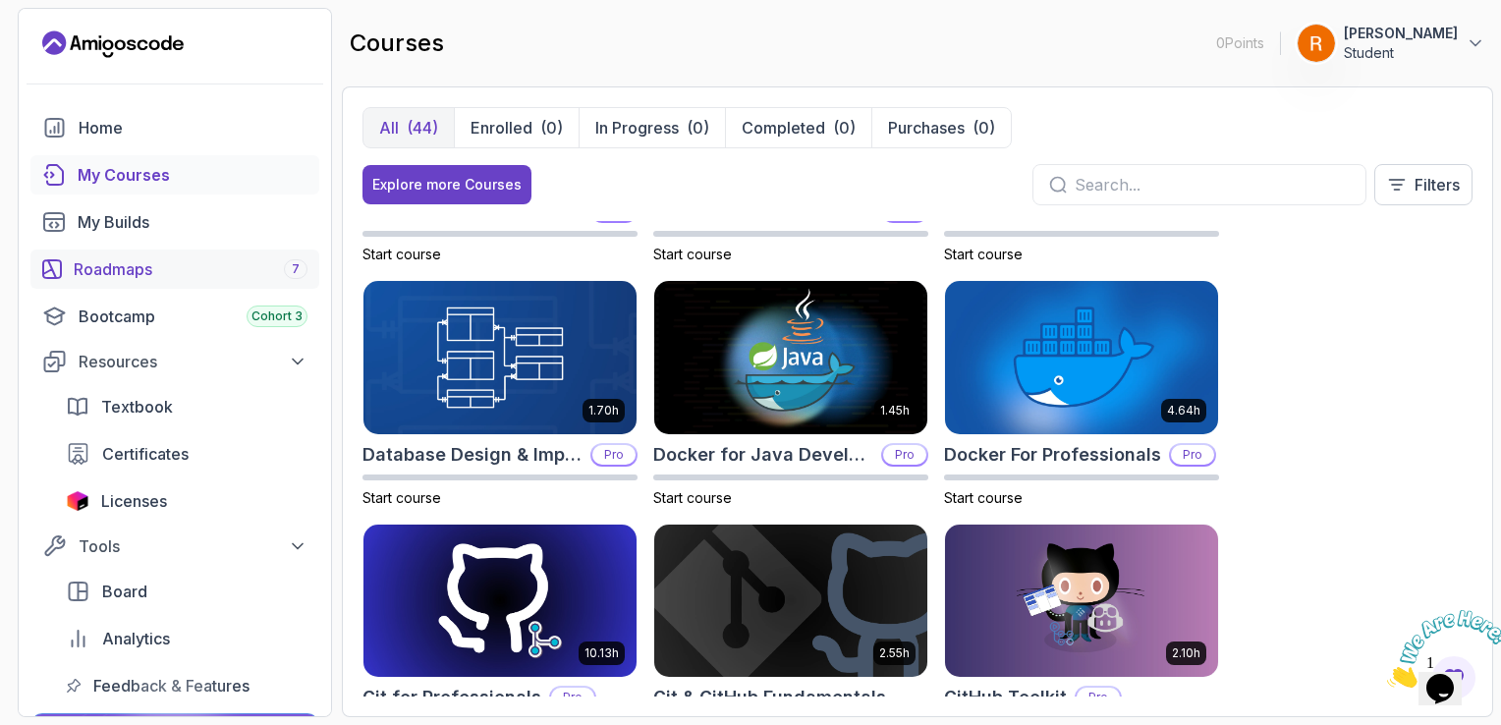
click at [279, 253] on link "Roadmaps 7" at bounding box center [174, 269] width 289 height 39
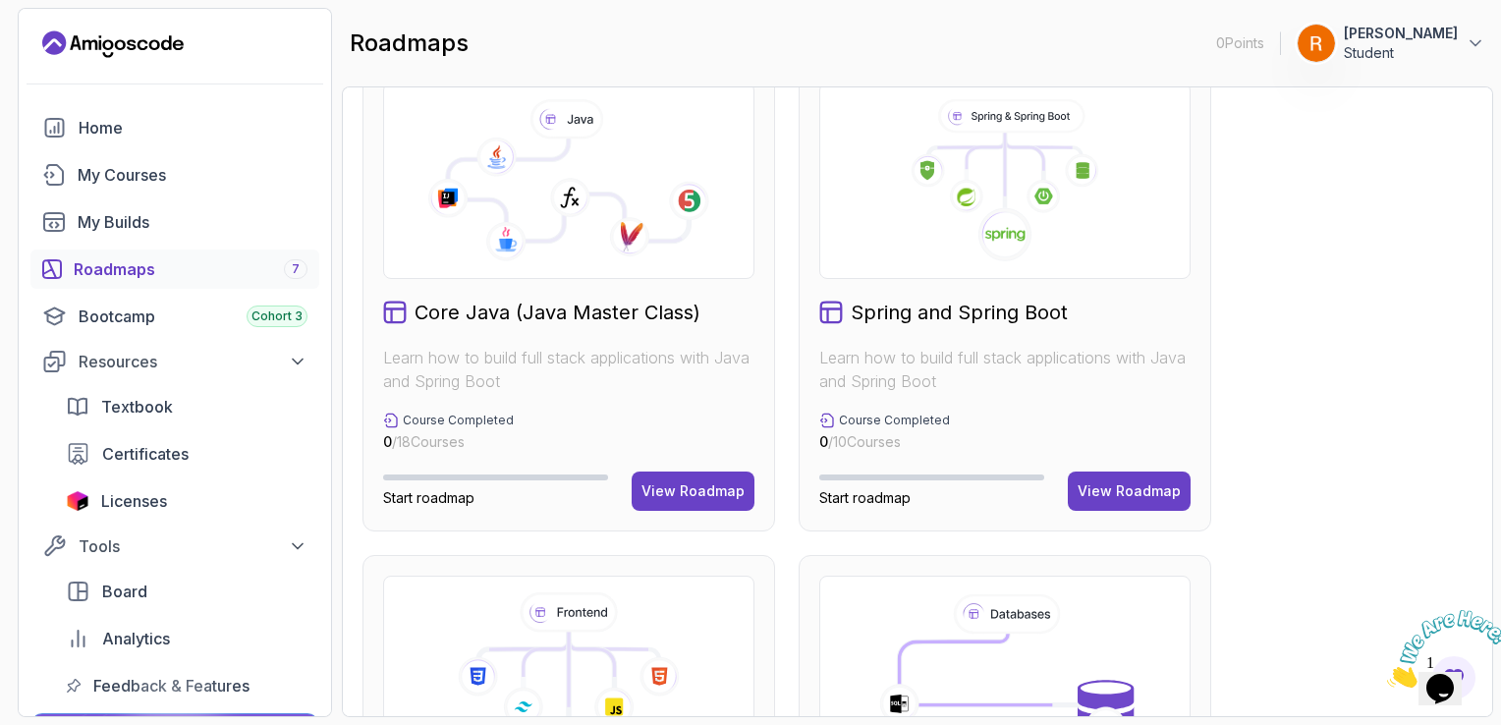
scroll to position [537, 0]
click at [678, 478] on button "View Roadmap" at bounding box center [693, 491] width 123 height 39
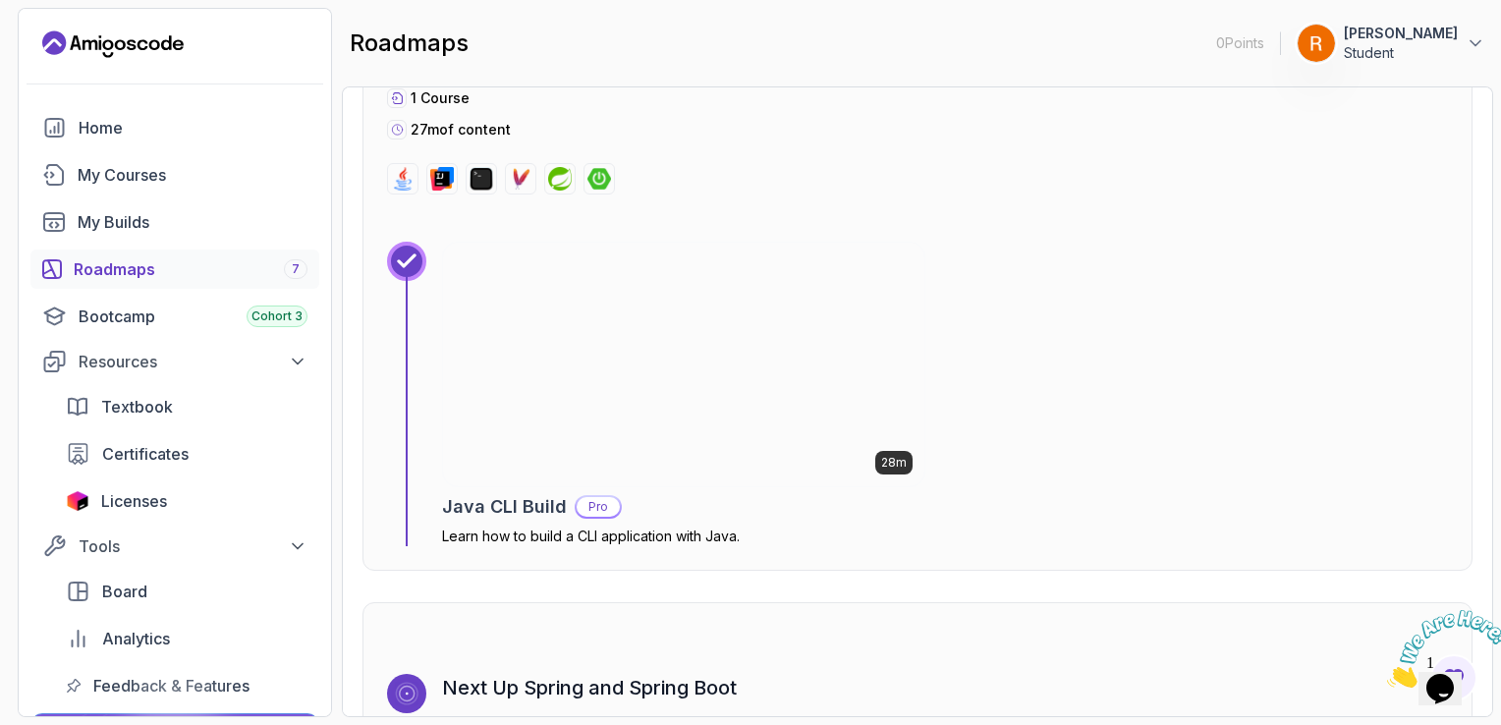
scroll to position [12350, 0]
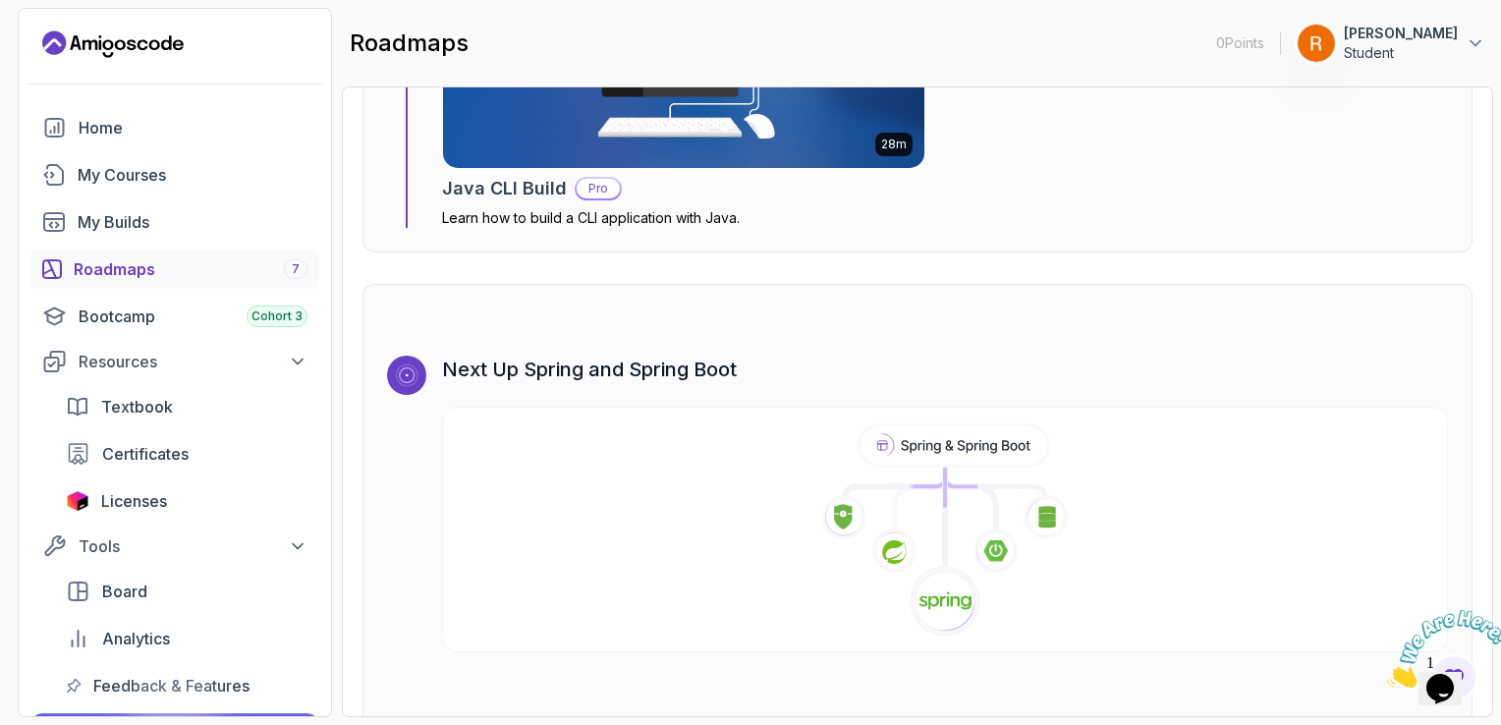
click at [675, 488] on icon at bounding box center [945, 530] width 972 height 214
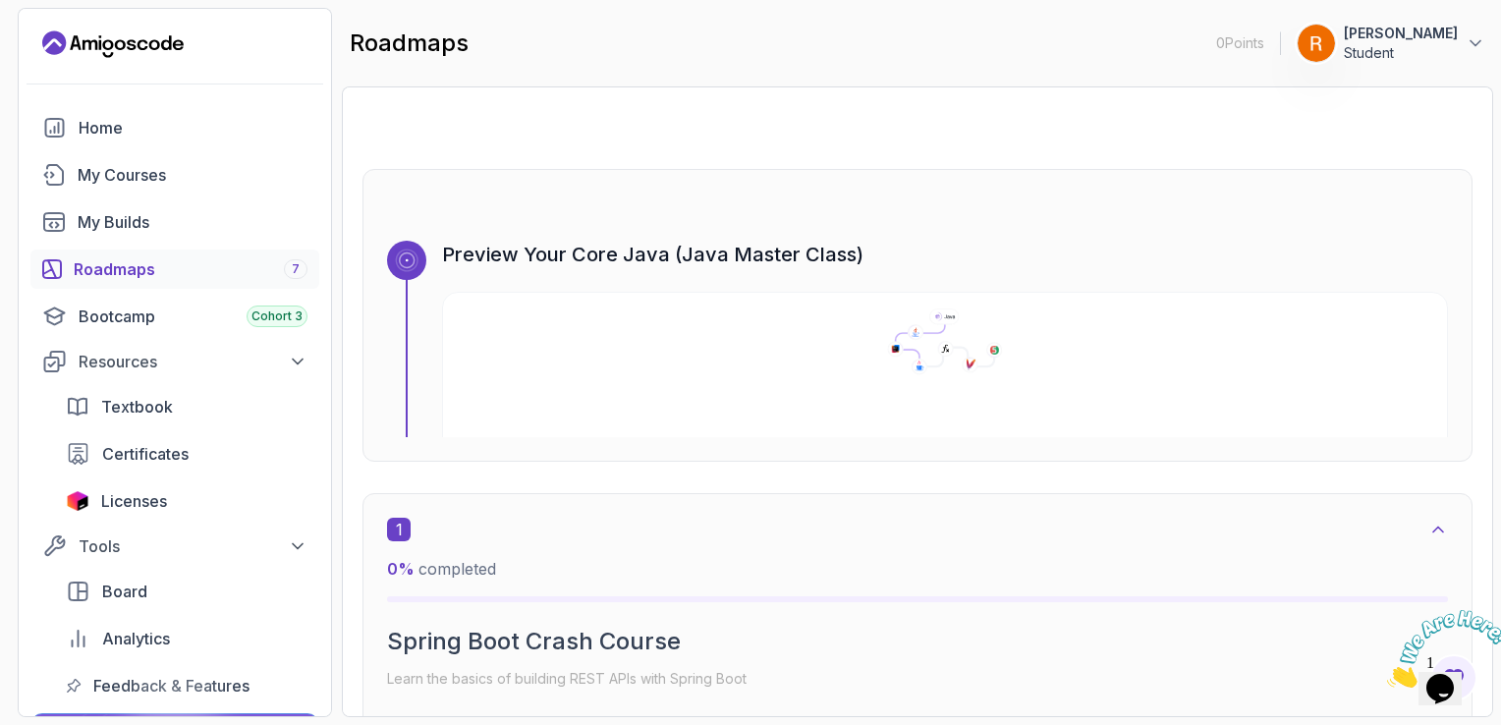
scroll to position [79, 0]
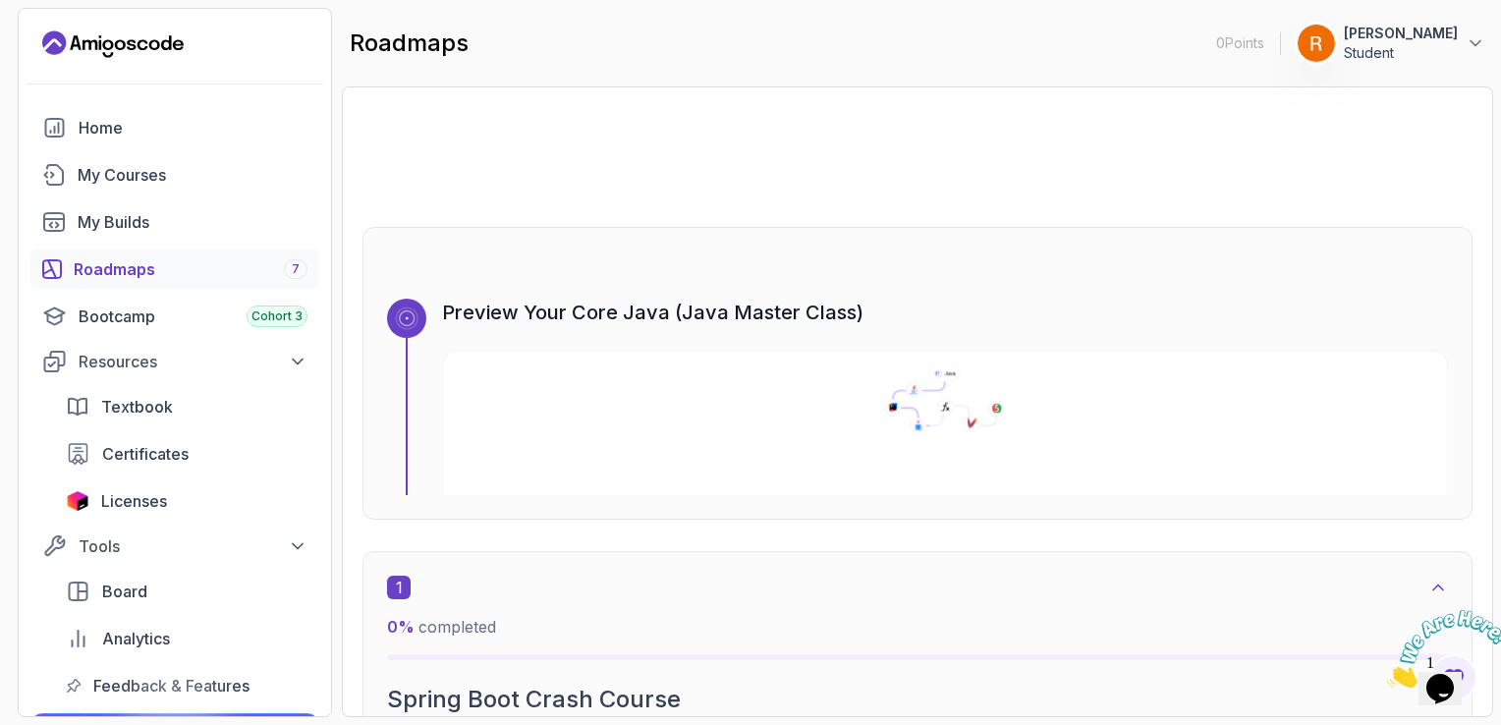
click at [687, 391] on icon at bounding box center [945, 399] width 1022 height 70
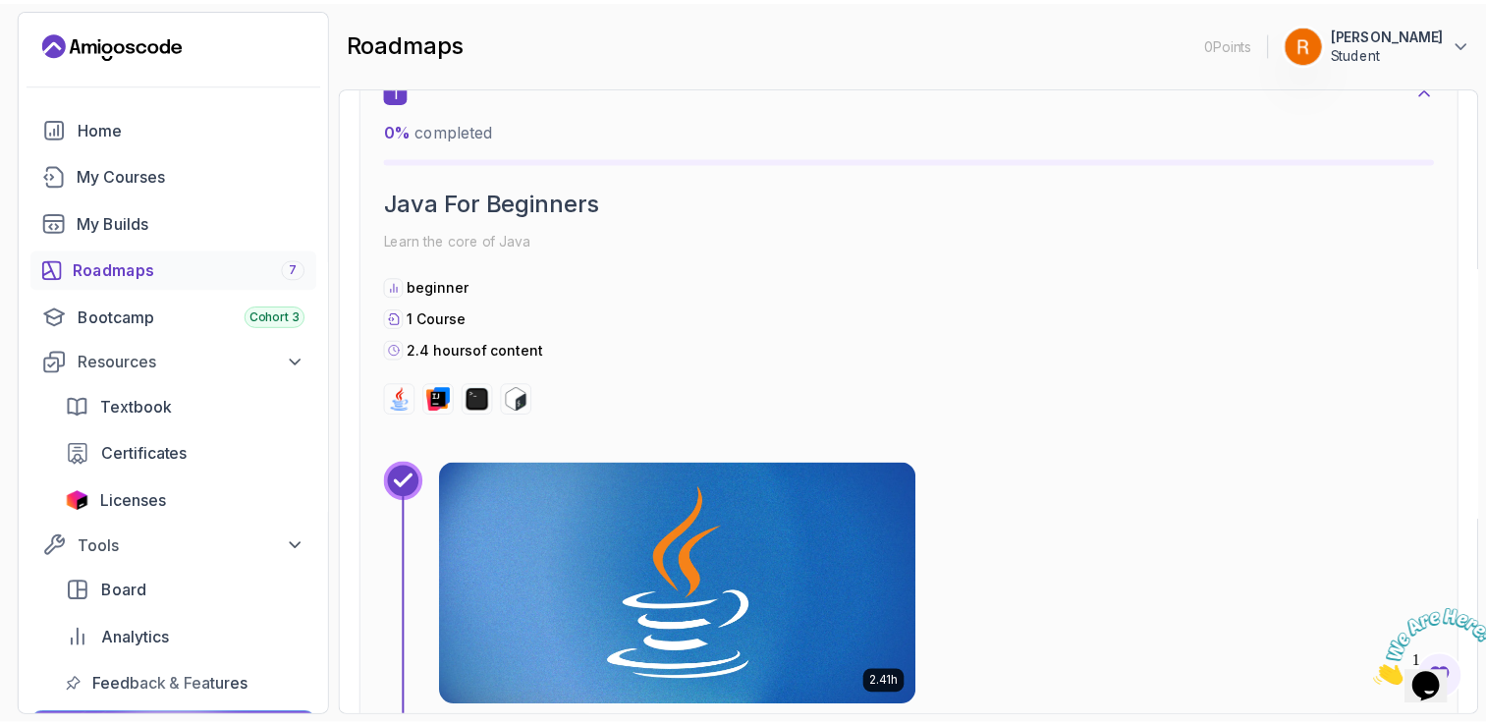
scroll to position [568, 0]
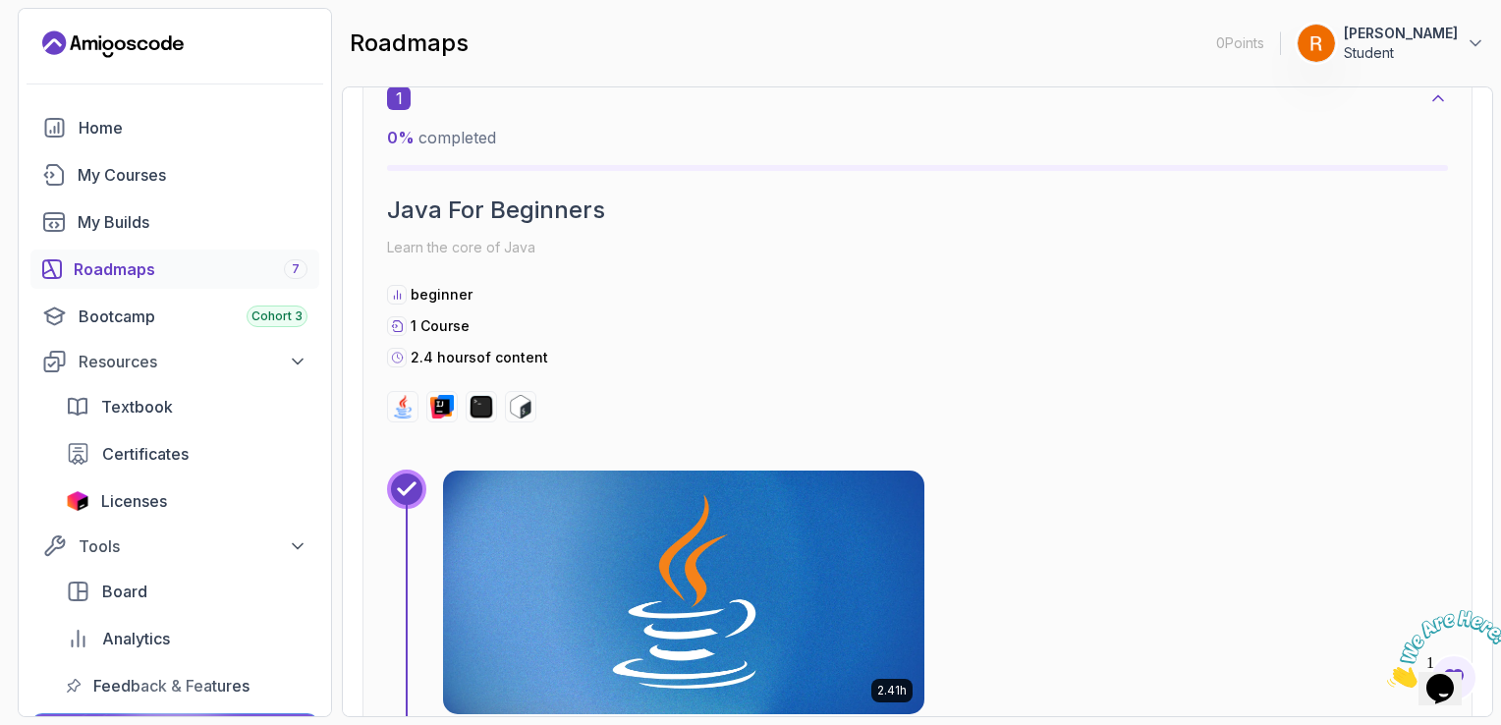
click at [607, 426] on div "1 0 % completed Java For Beginners Learn the core of Java beginner 1 Course 2.4…" at bounding box center [917, 440] width 1110 height 756
click at [660, 531] on img at bounding box center [684, 592] width 506 height 255
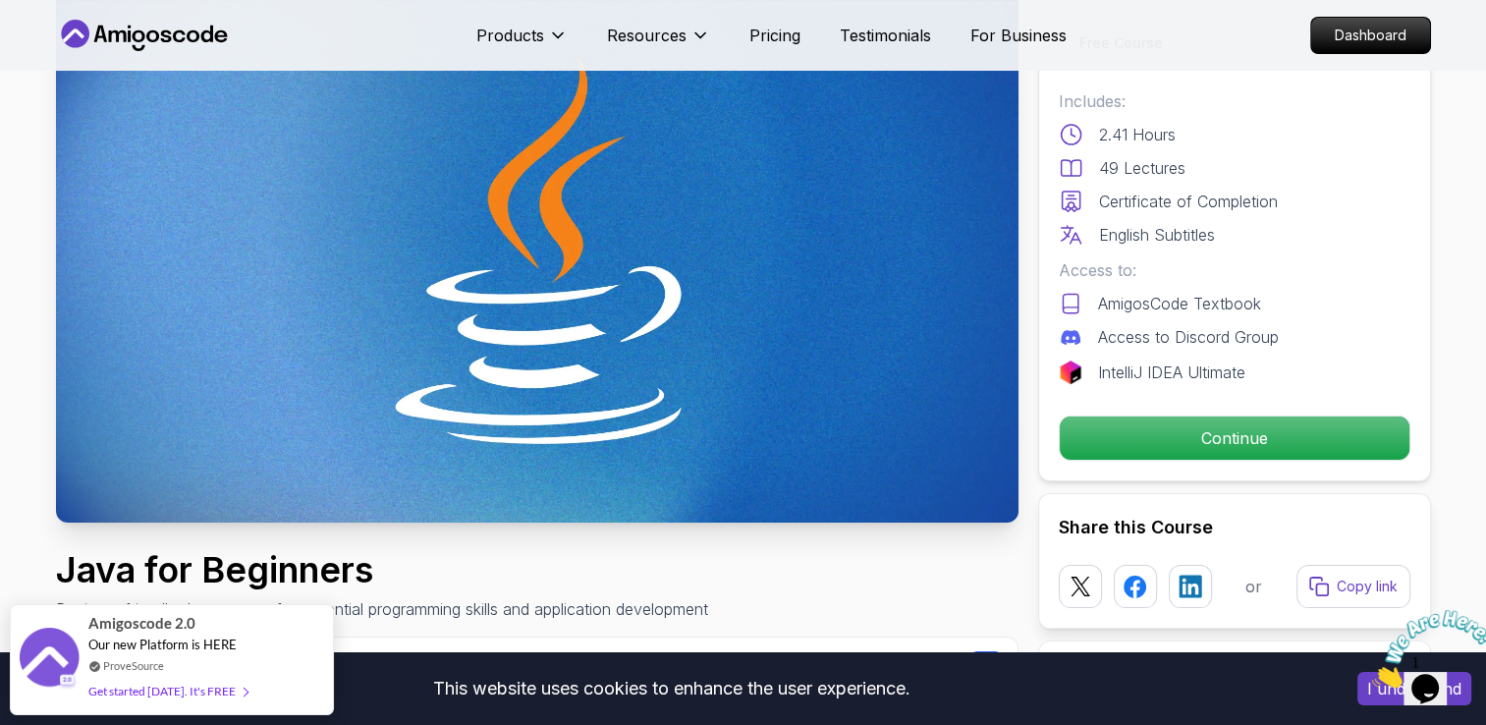
scroll to position [136, 0]
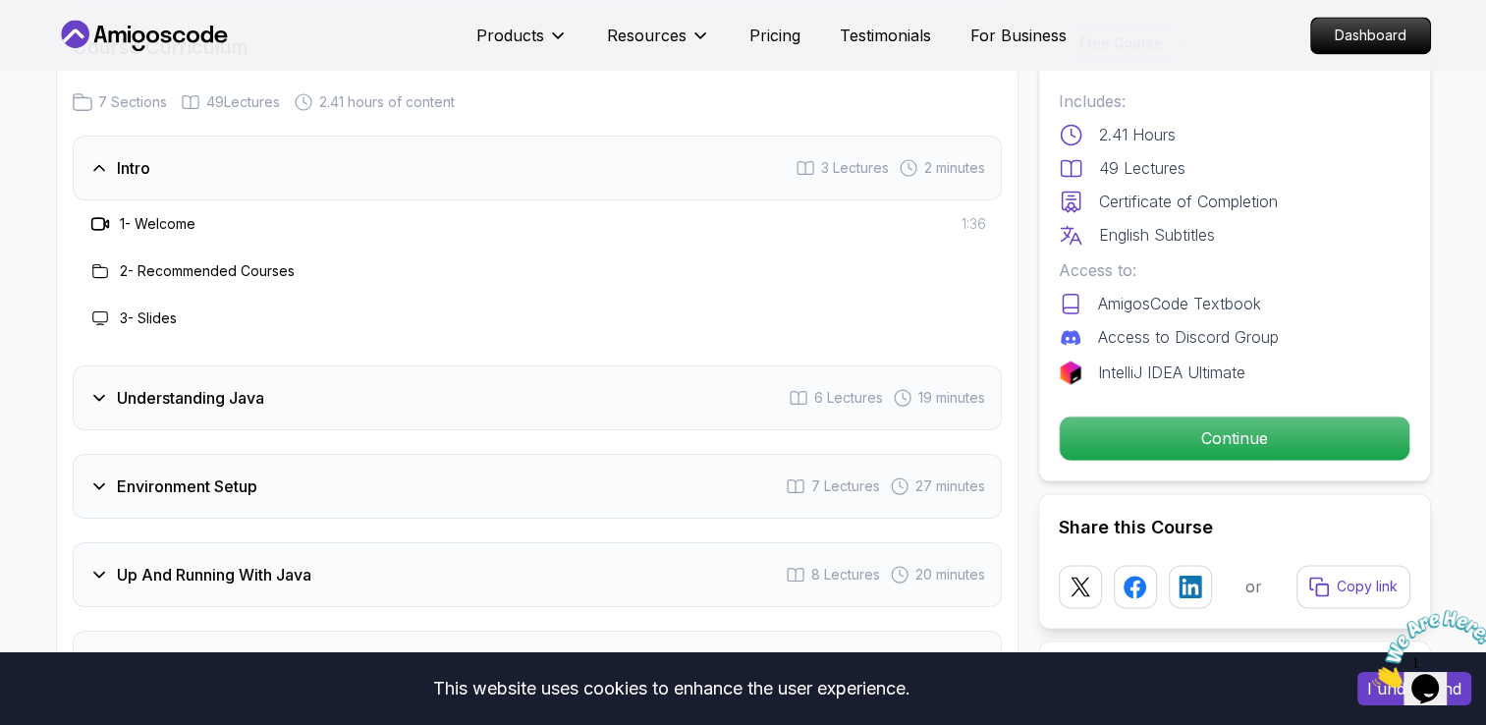
scroll to position [2827, 0]
click at [692, 363] on div "Understanding Java 6 Lectures 19 minutes" at bounding box center [537, 395] width 929 height 65
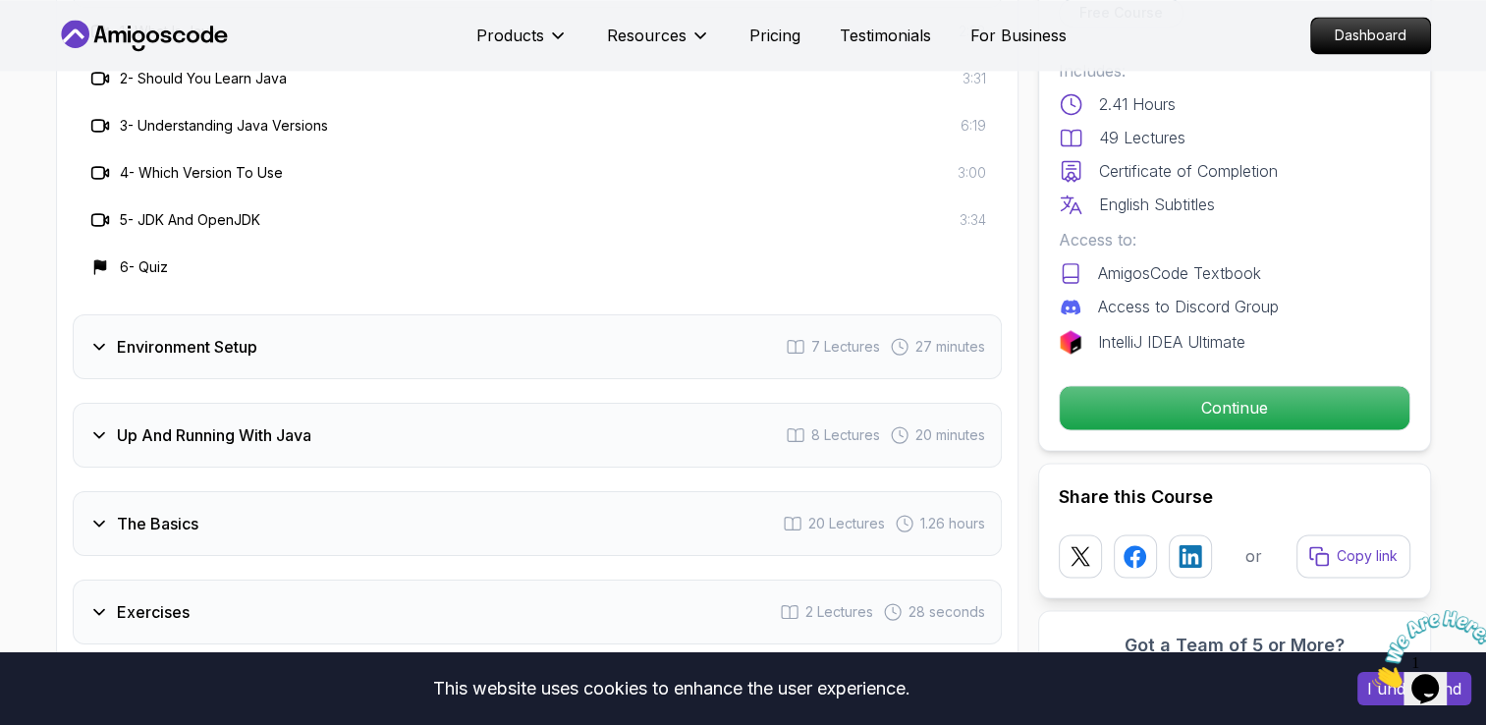
scroll to position [3106, 0]
click at [672, 314] on div "Environment Setup 7 Lectures 27 minutes" at bounding box center [537, 346] width 929 height 65
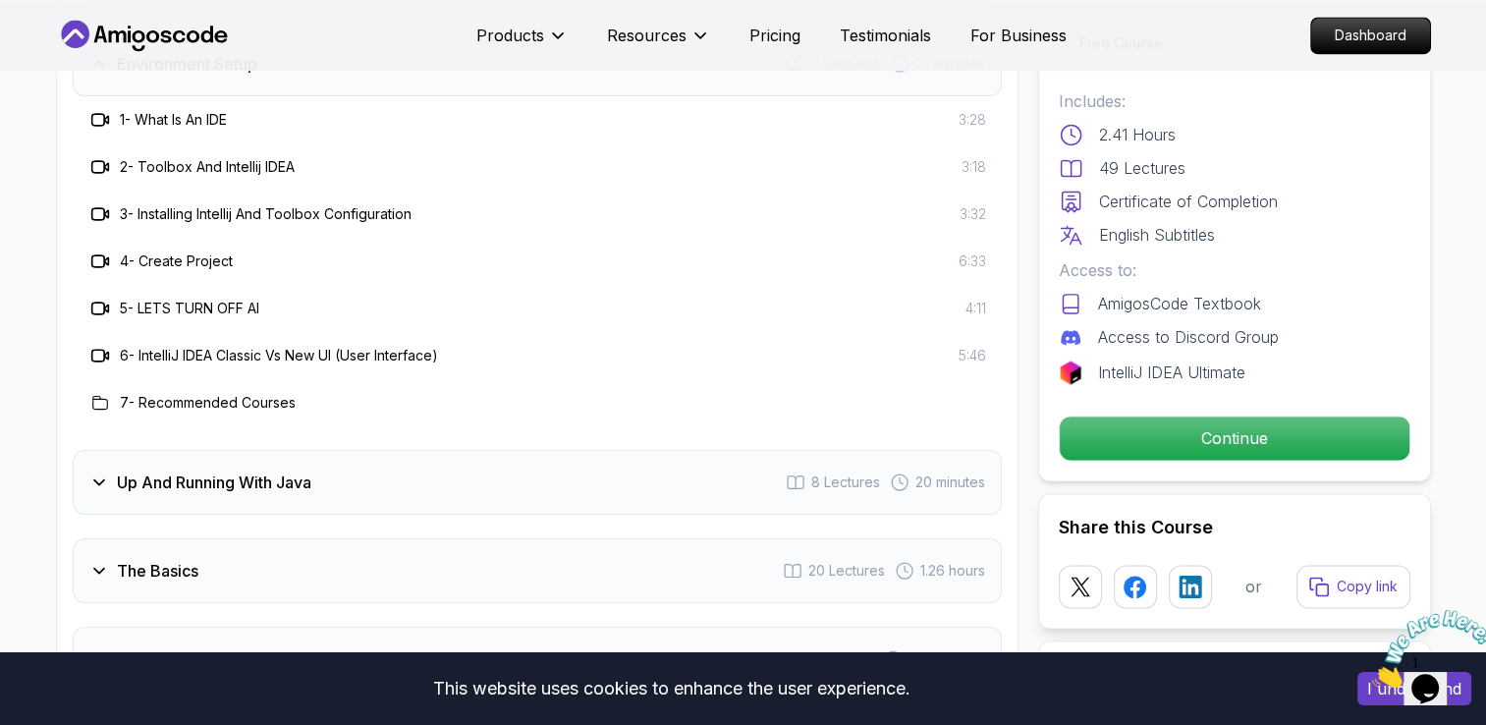
click at [672, 344] on div "6 - IntelliJ IDEA Classic Vs New UI (User Interface) 5:46" at bounding box center [537, 356] width 898 height 24
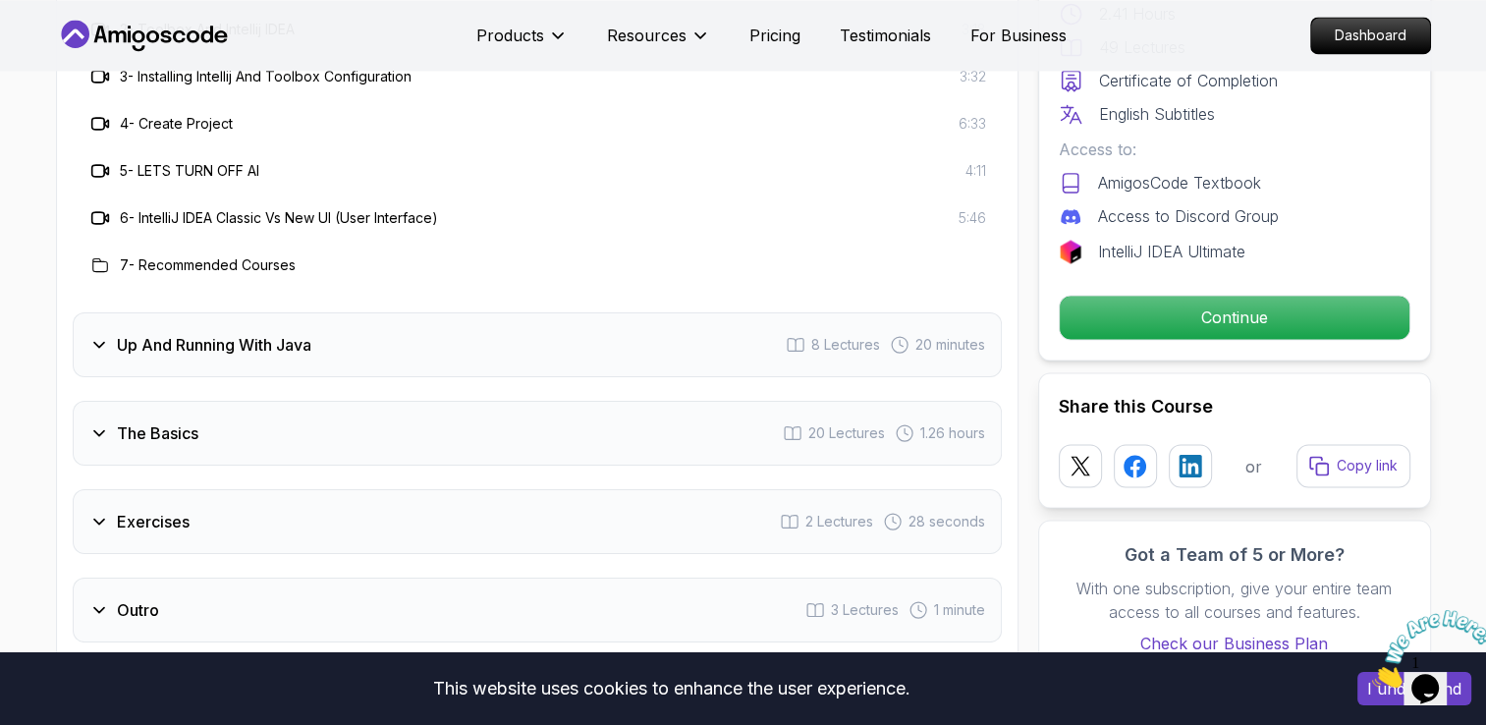
scroll to position [3242, 0]
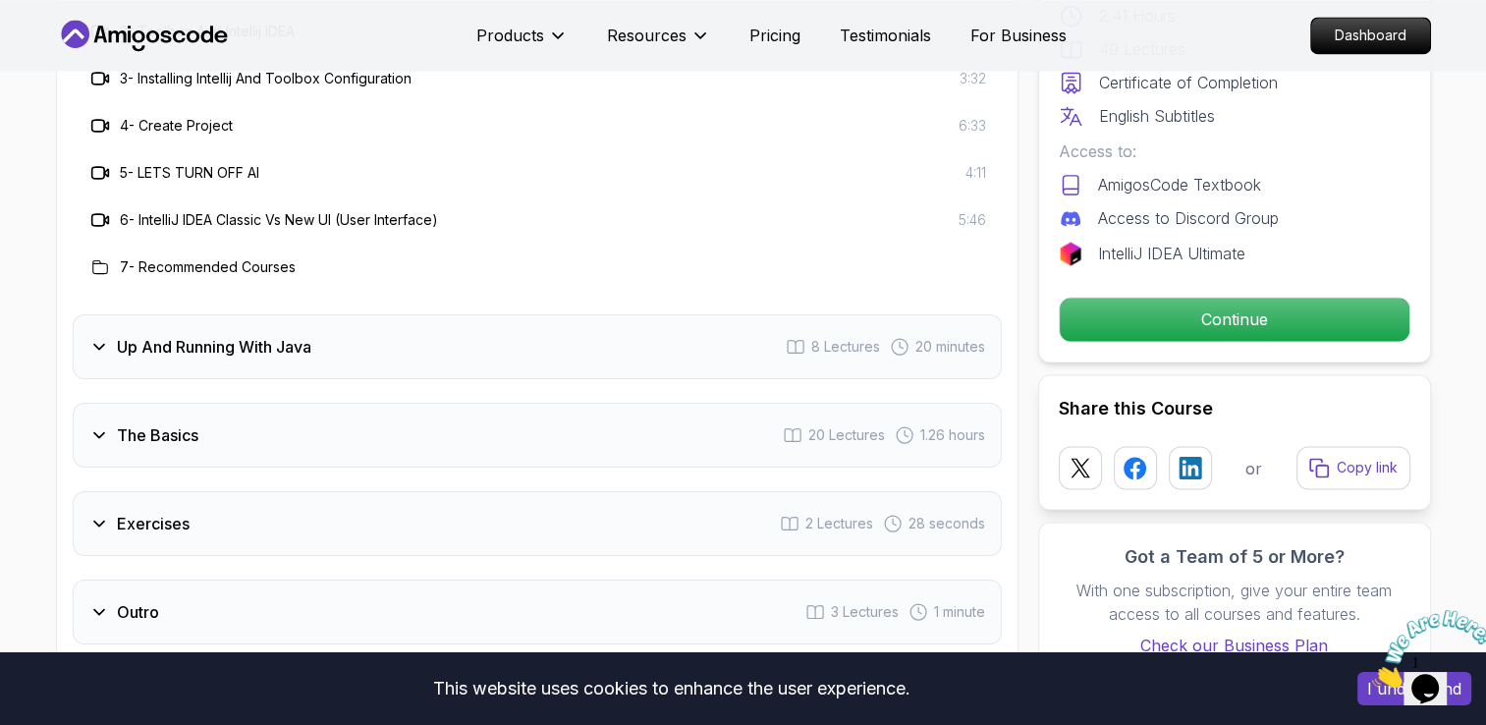
click at [653, 314] on div "Up And Running With Java 8 Lectures 20 minutes" at bounding box center [537, 346] width 929 height 65
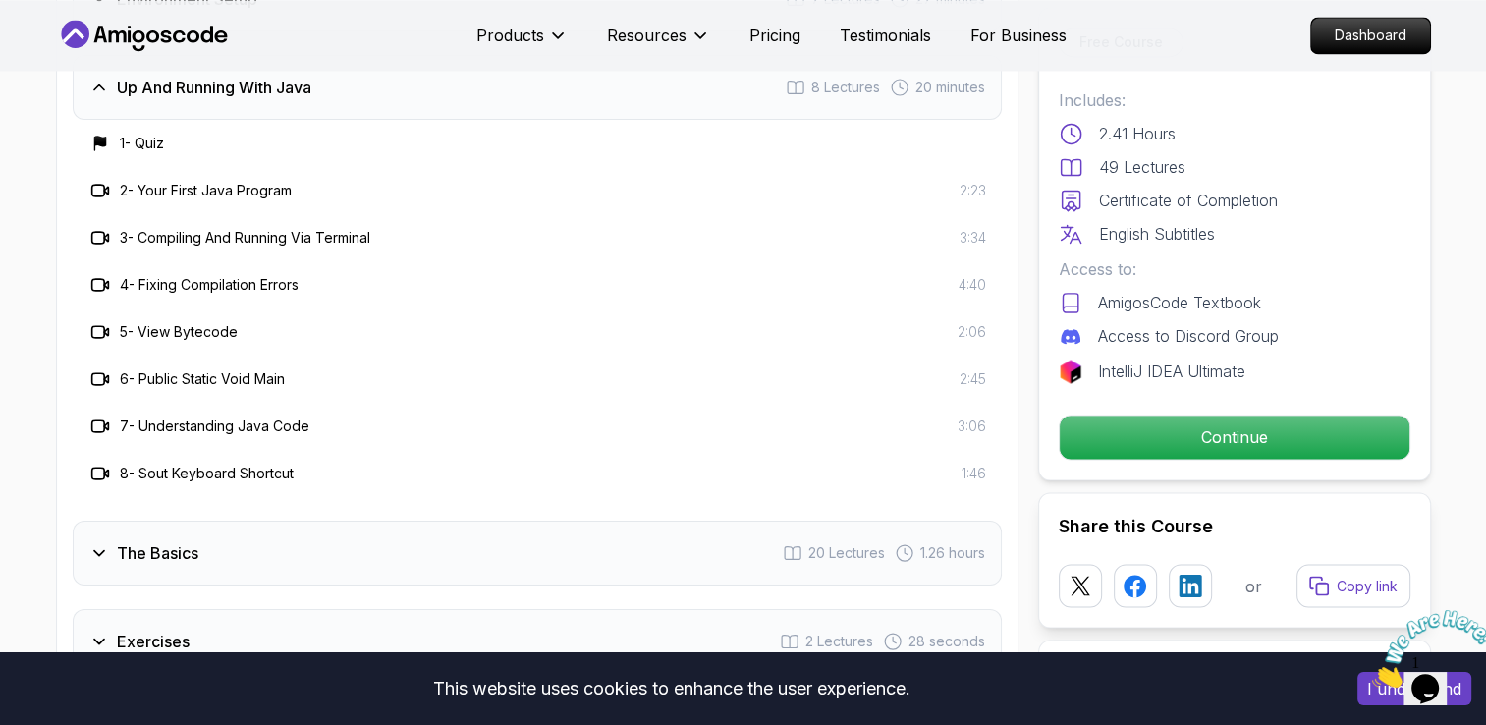
scroll to position [3170, 0]
click at [594, 522] on div "The Basics 20 Lectures 1.26 hours" at bounding box center [537, 554] width 929 height 65
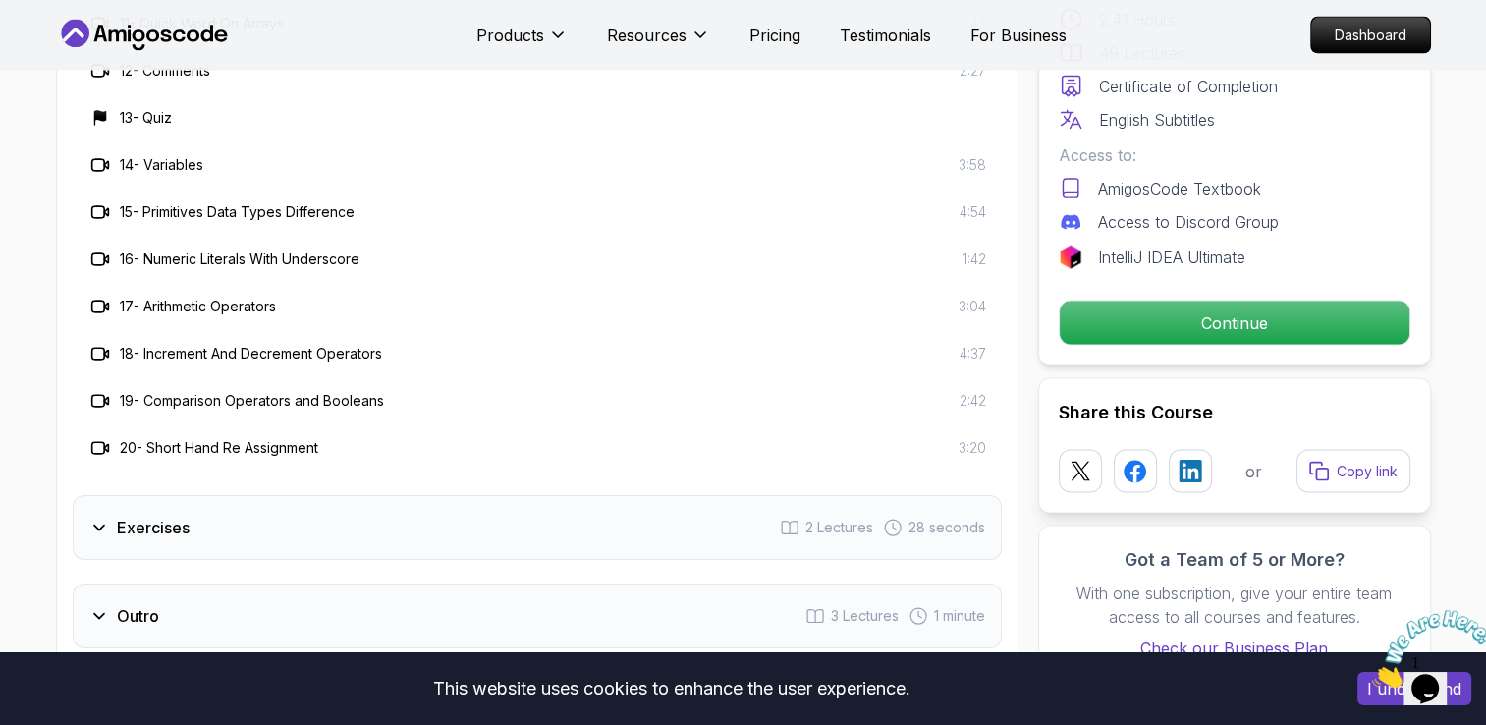
scroll to position [3854, 0]
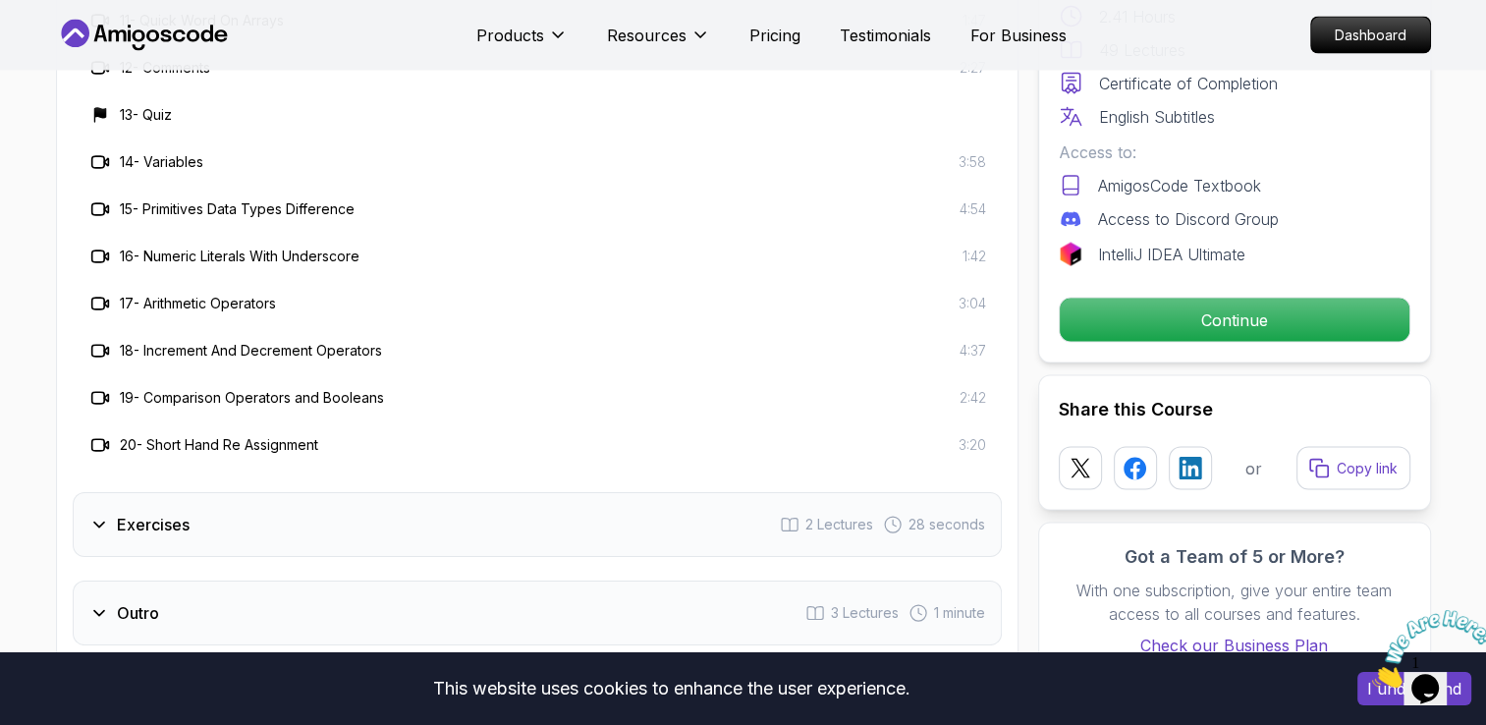
click at [585, 492] on div "Exercises 2 Lectures 28 seconds" at bounding box center [537, 524] width 929 height 65
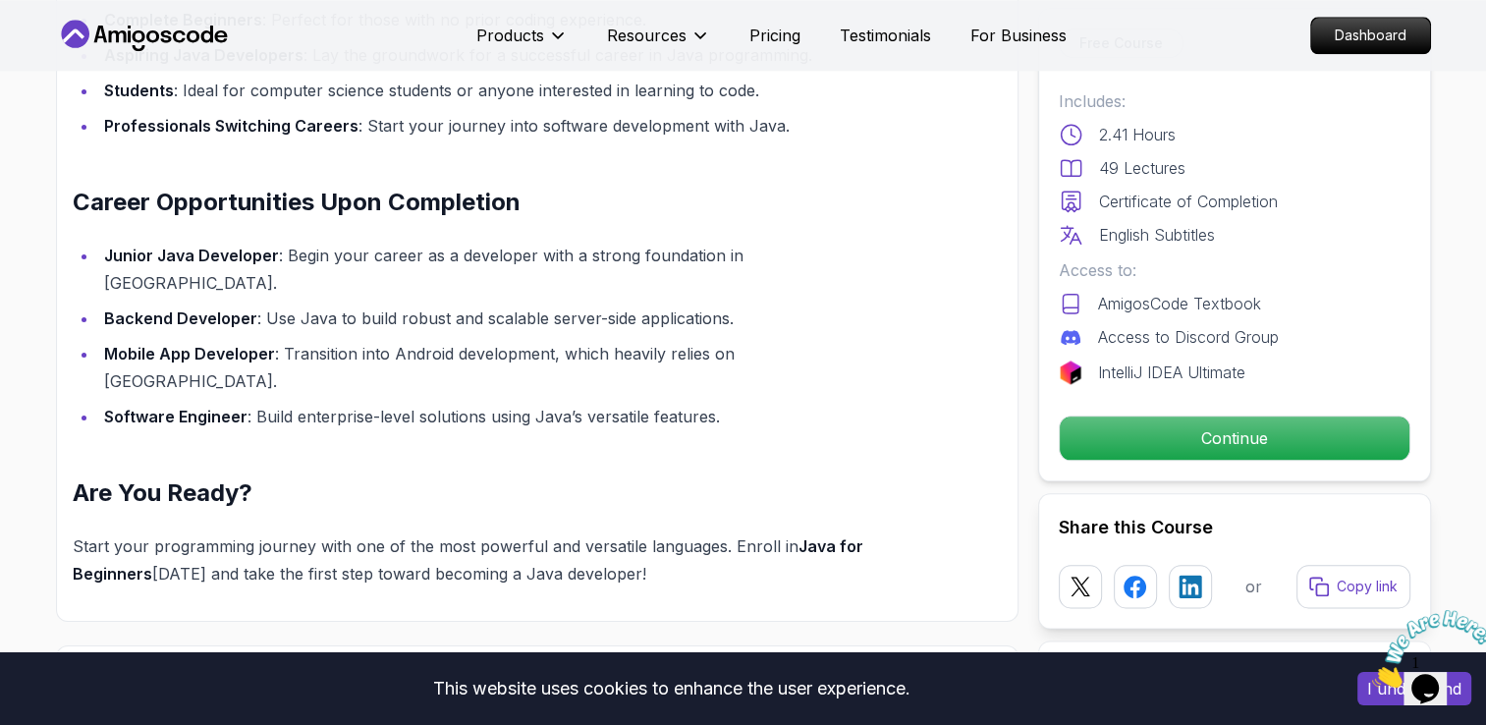
scroll to position [2109, 0]
